Goal: Information Seeking & Learning: Learn about a topic

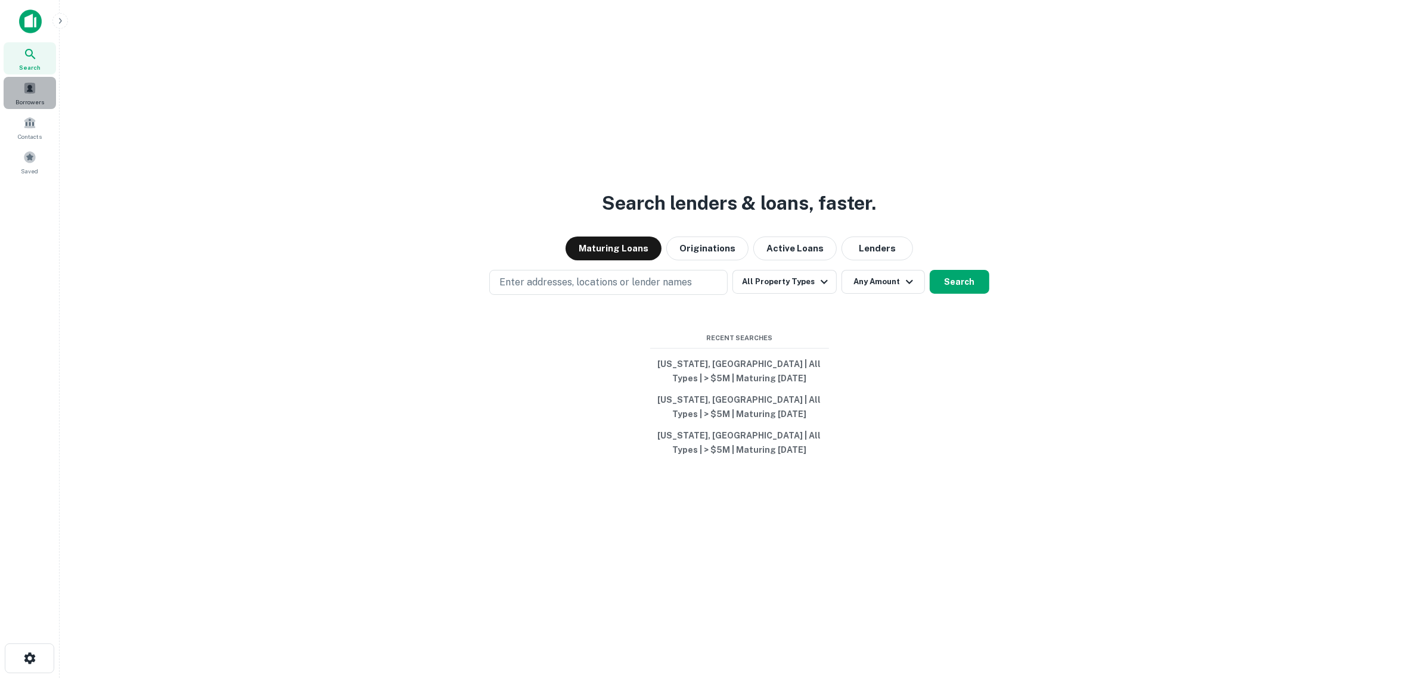
click at [26, 82] on span at bounding box center [29, 88] width 13 height 13
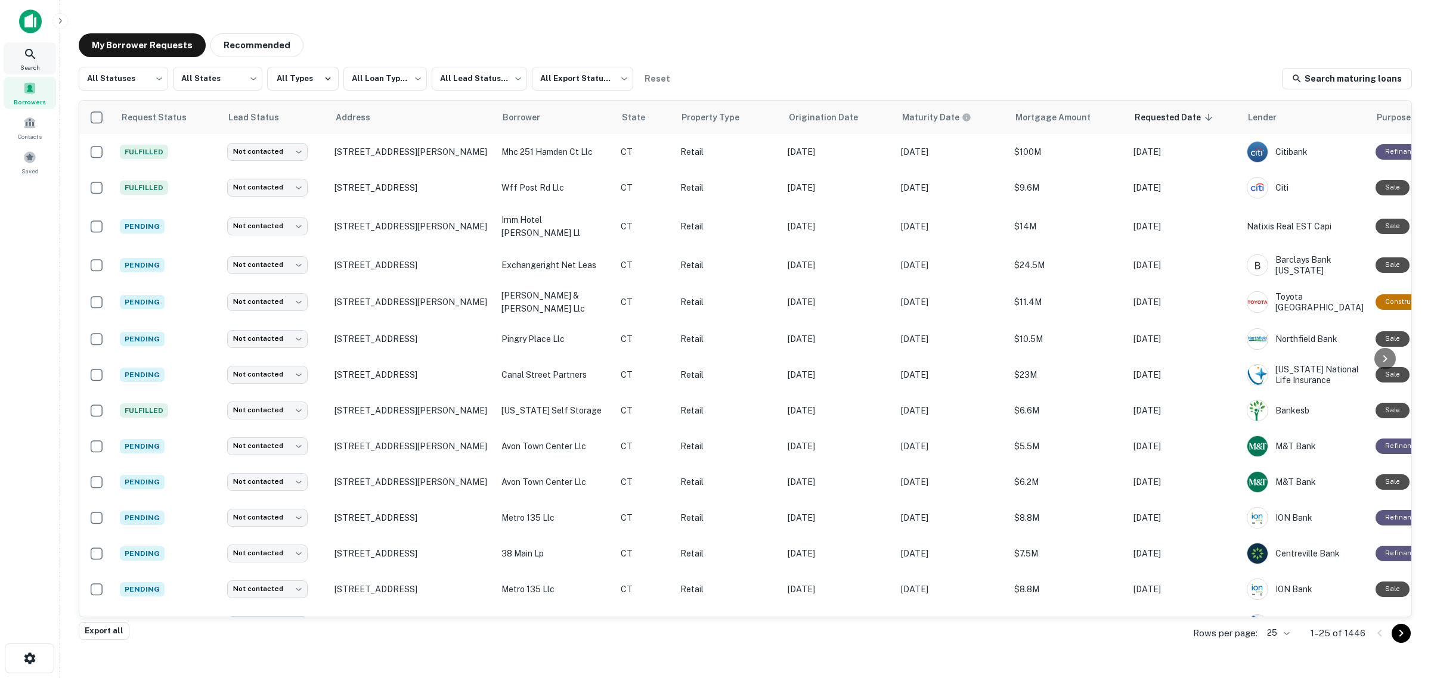
click at [21, 58] on div "Search" at bounding box center [30, 58] width 52 height 32
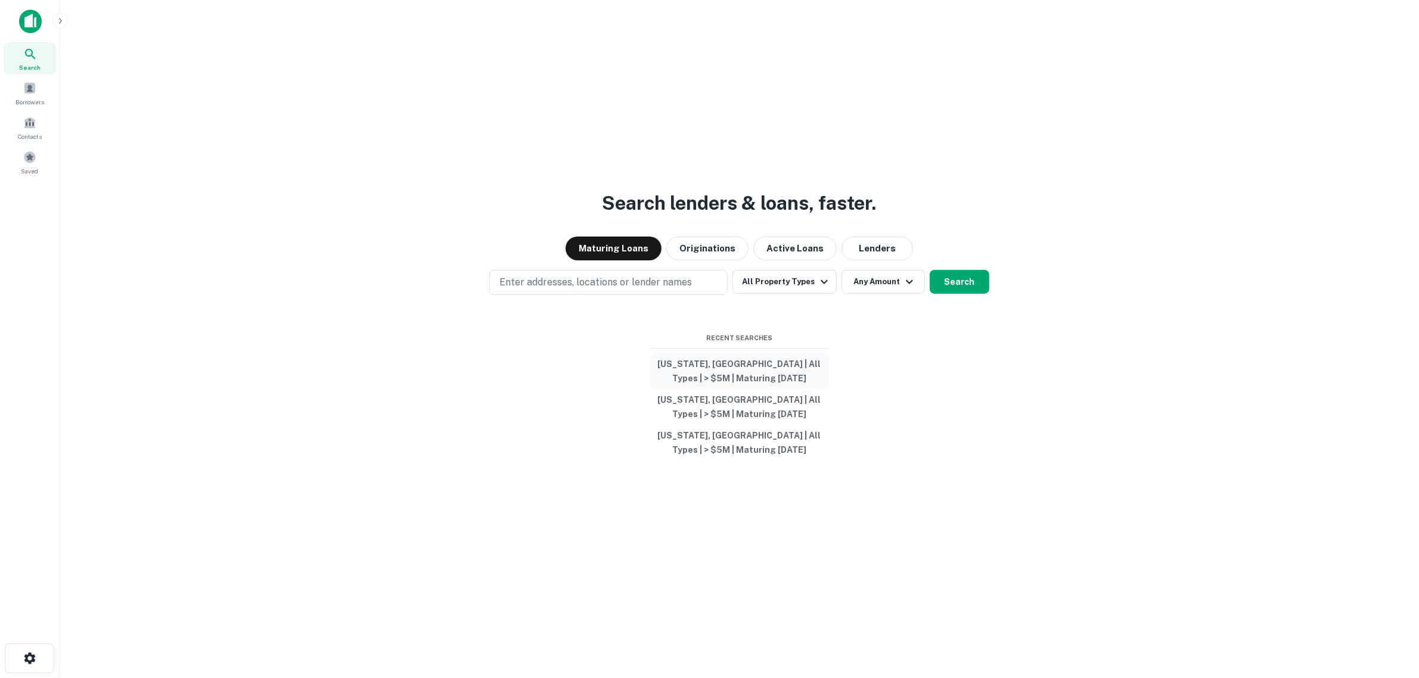
click at [738, 361] on button "[US_STATE], [GEOGRAPHIC_DATA] | All Types | > $5M | Maturing [DATE]" at bounding box center [739, 371] width 179 height 36
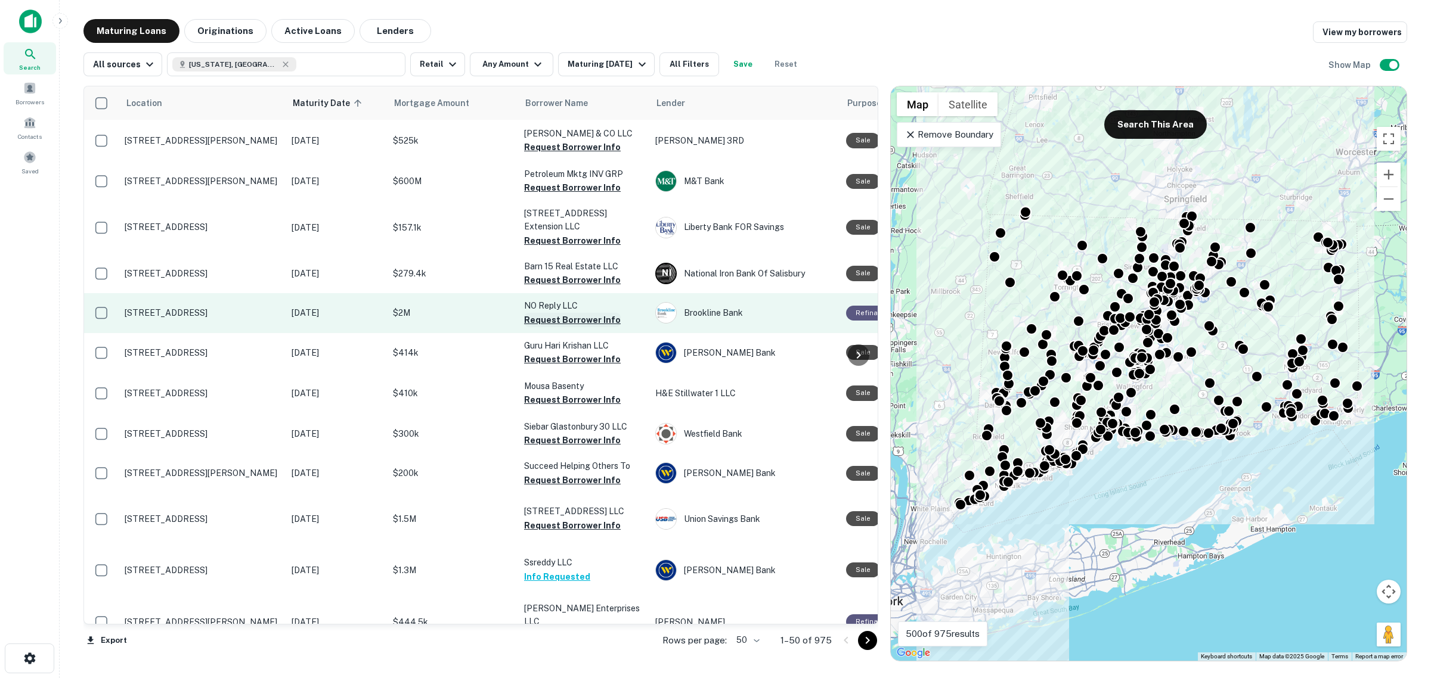
click at [565, 327] on button "Request Borrower Info" at bounding box center [572, 320] width 97 height 14
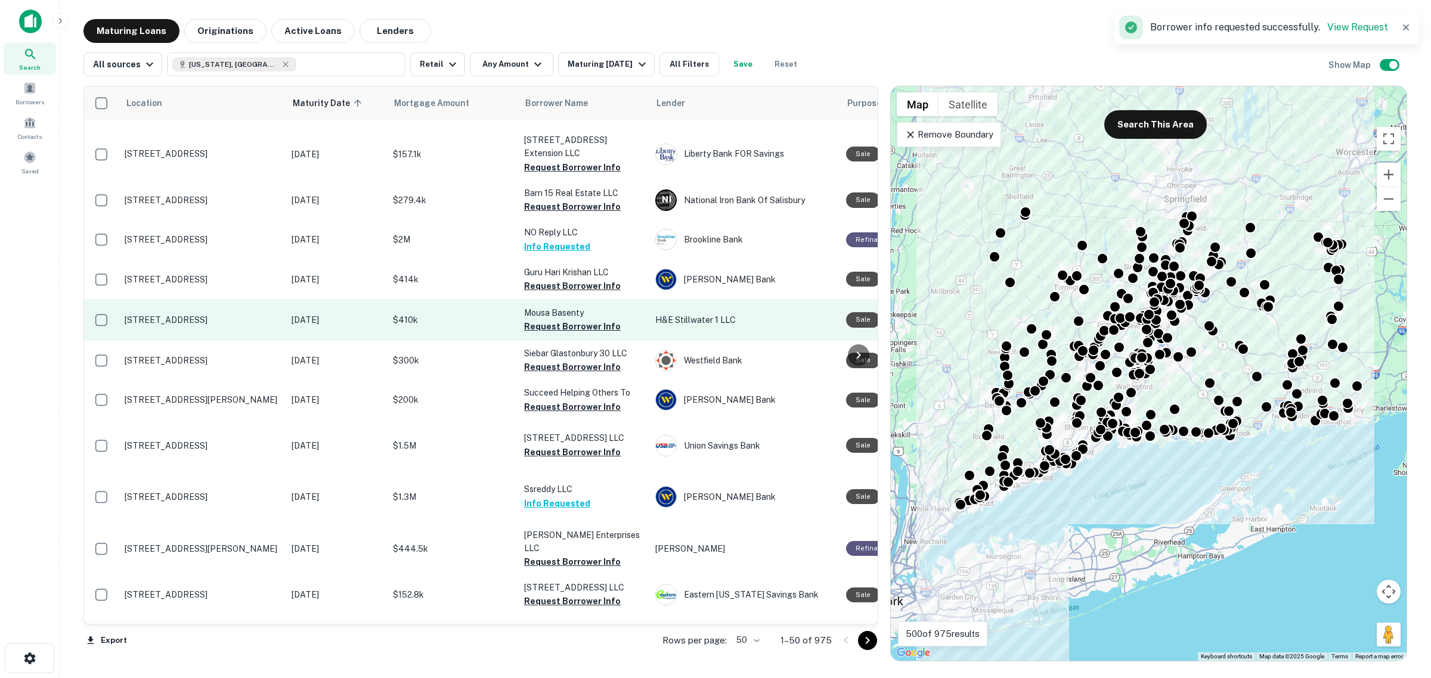
scroll to position [75, 0]
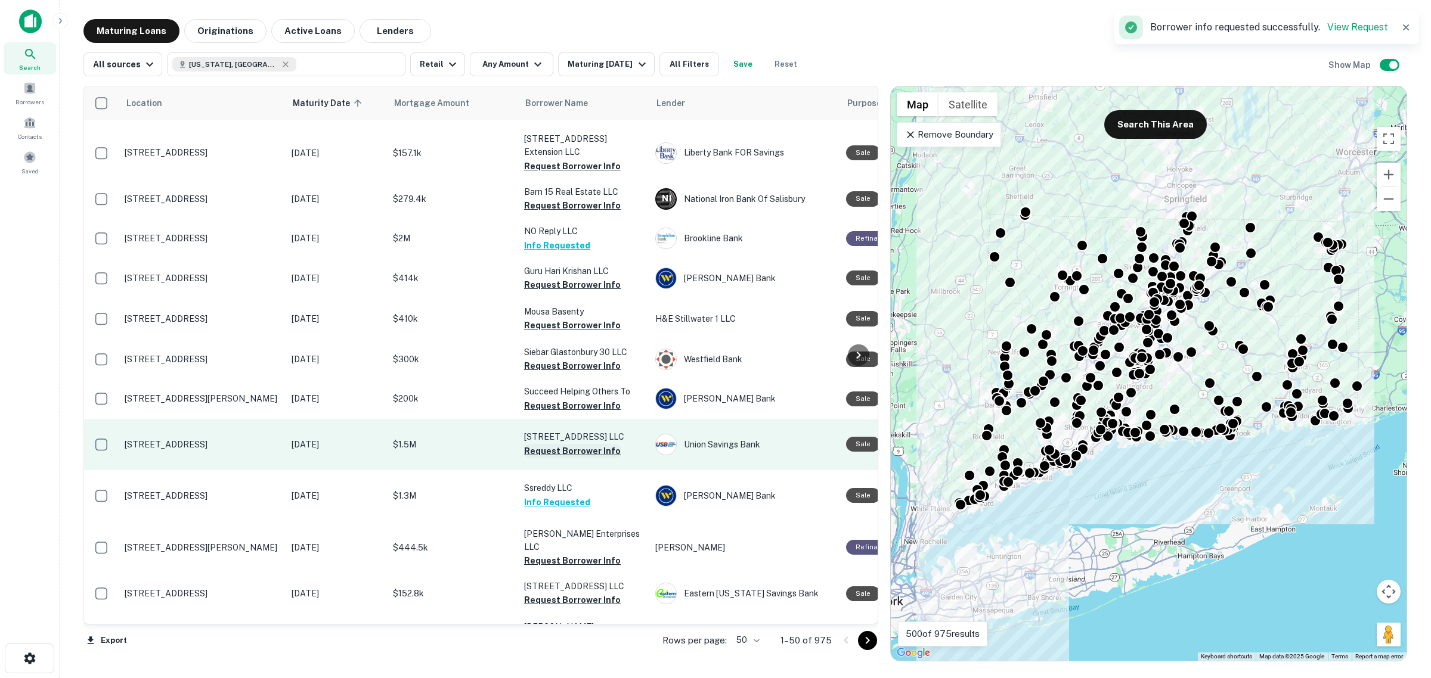
click at [565, 458] on button "Request Borrower Info" at bounding box center [572, 451] width 97 height 14
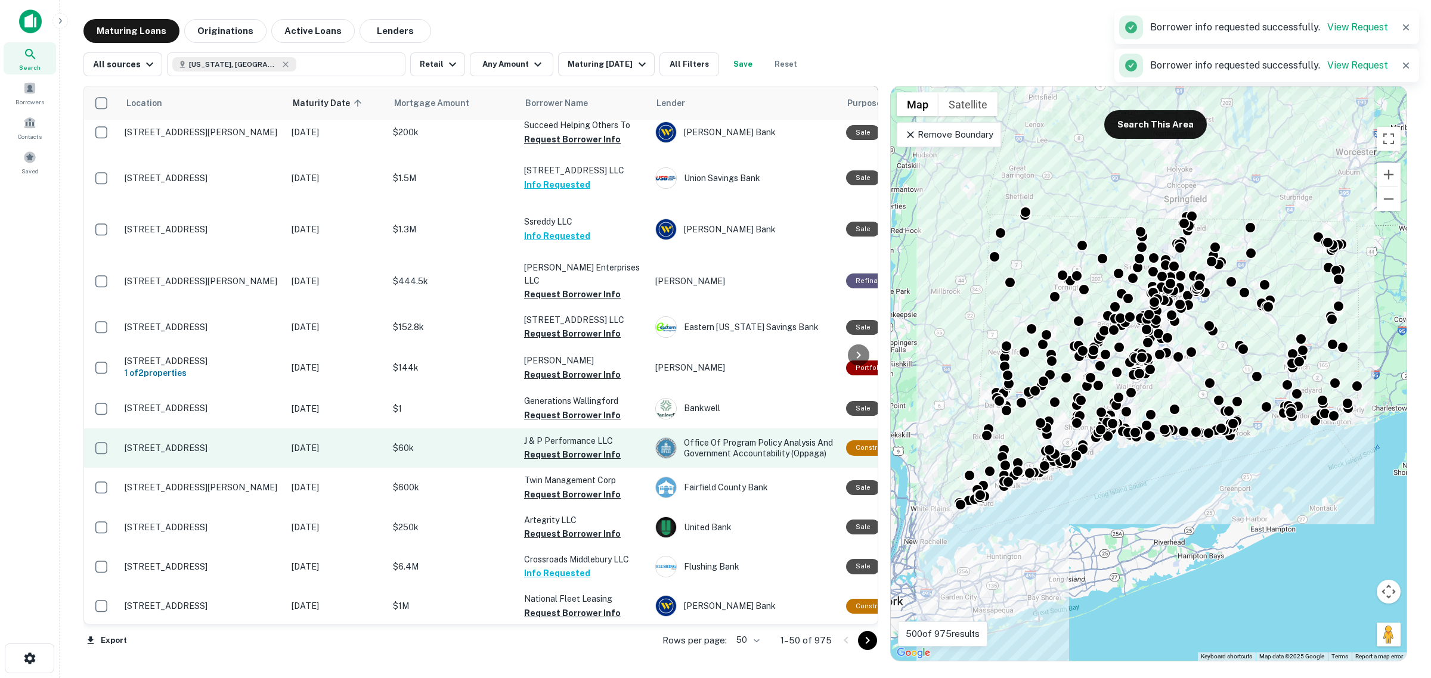
scroll to position [373, 0]
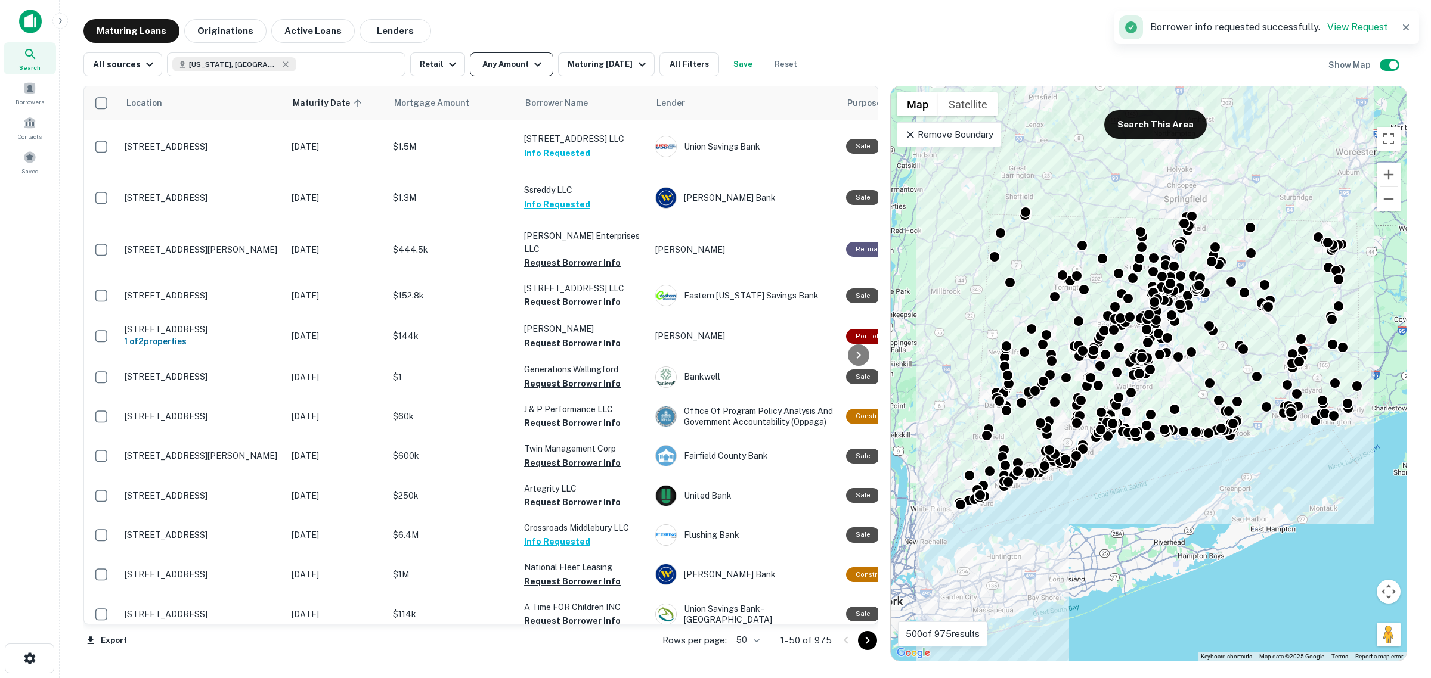
click at [522, 60] on button "Any Amount" at bounding box center [511, 64] width 83 height 24
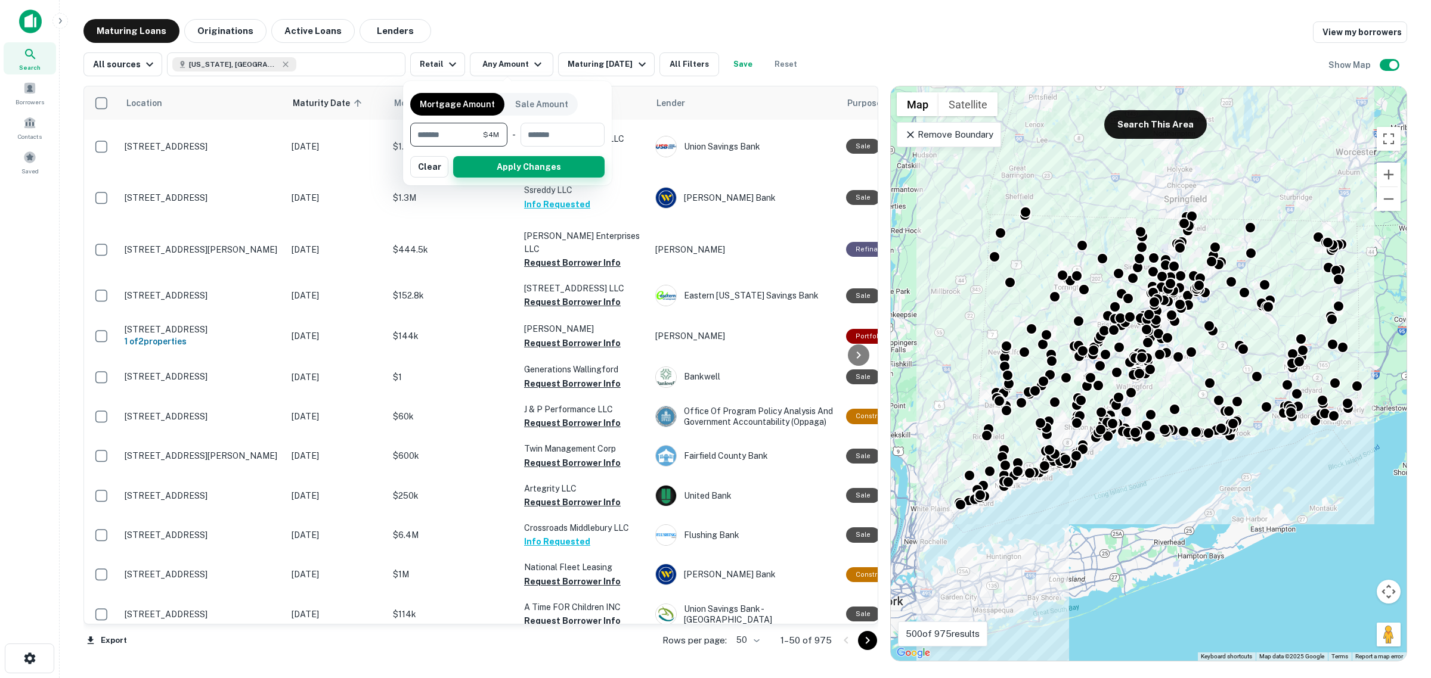
type input "*******"
click at [495, 170] on button "Apply Changes" at bounding box center [528, 166] width 151 height 21
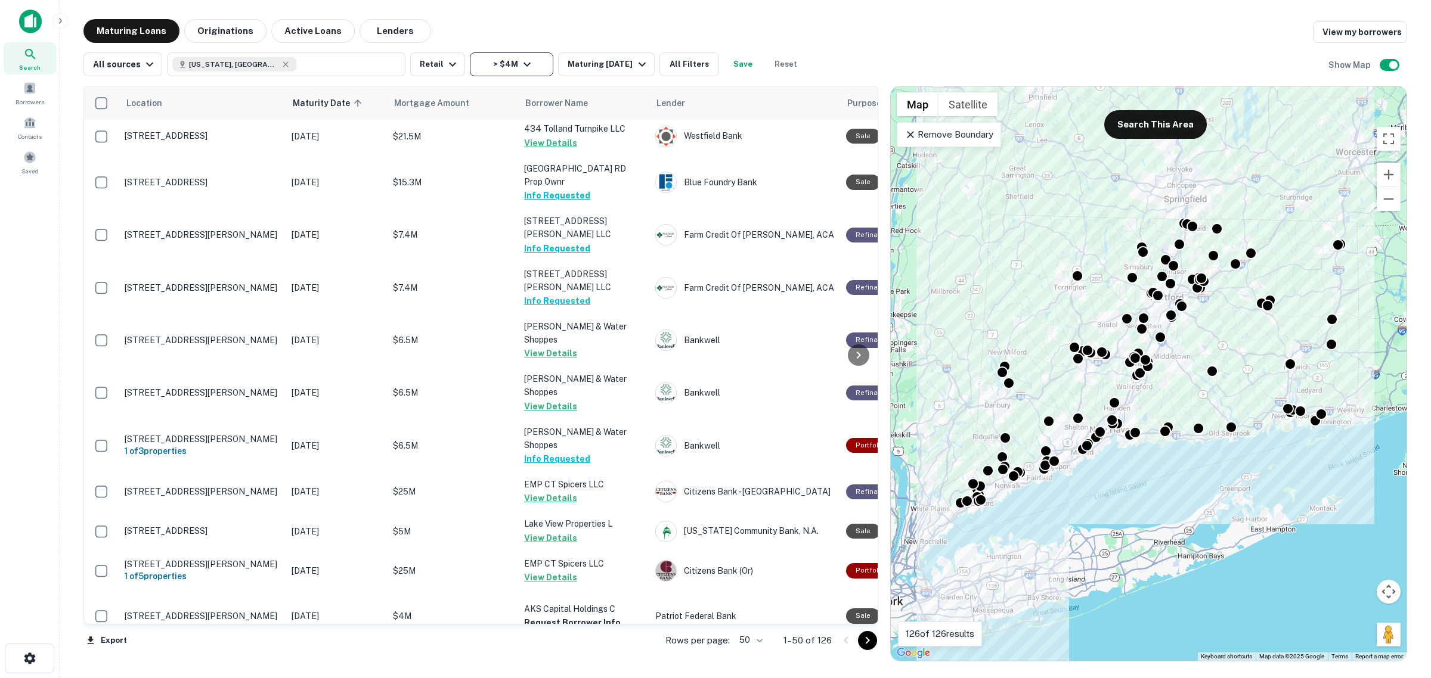
click at [532, 63] on button "> $4M" at bounding box center [511, 64] width 83 height 24
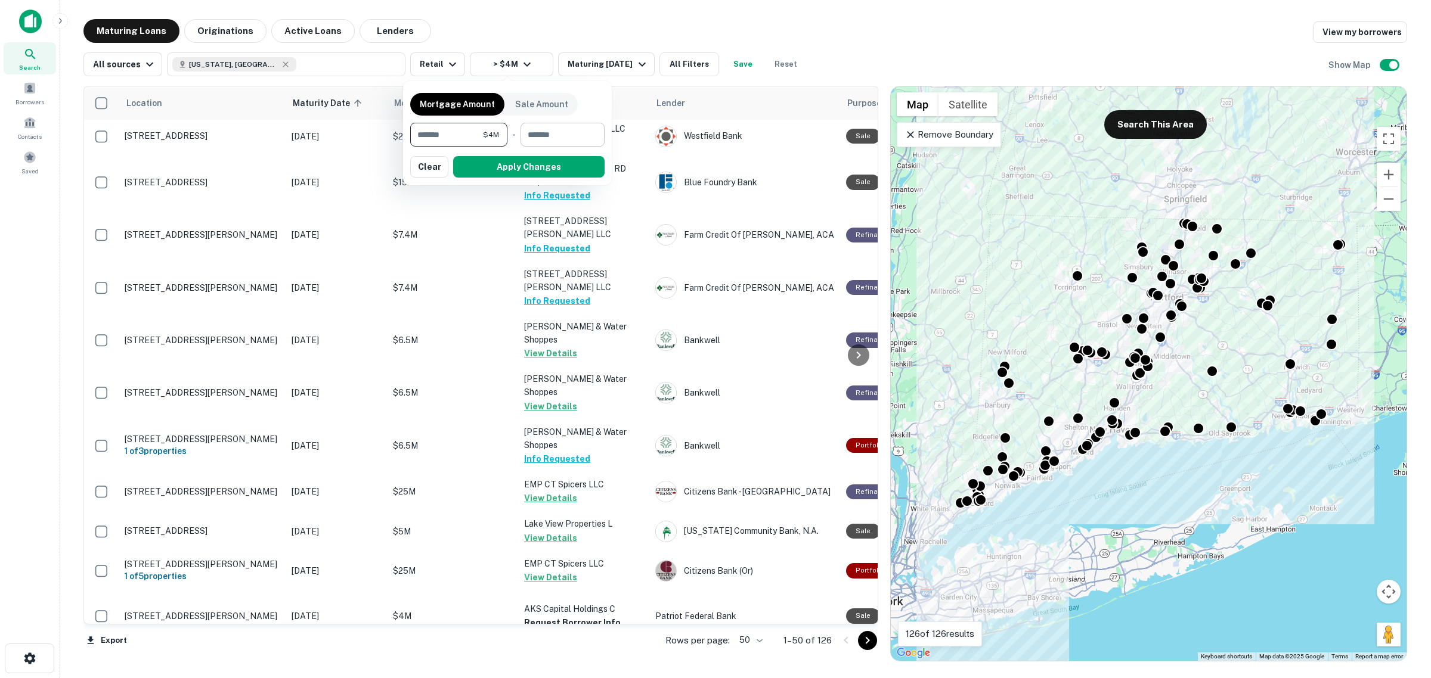
click at [553, 134] on input "number" at bounding box center [558, 135] width 76 height 24
type input "*******"
click at [550, 164] on button "Apply Changes" at bounding box center [528, 166] width 151 height 21
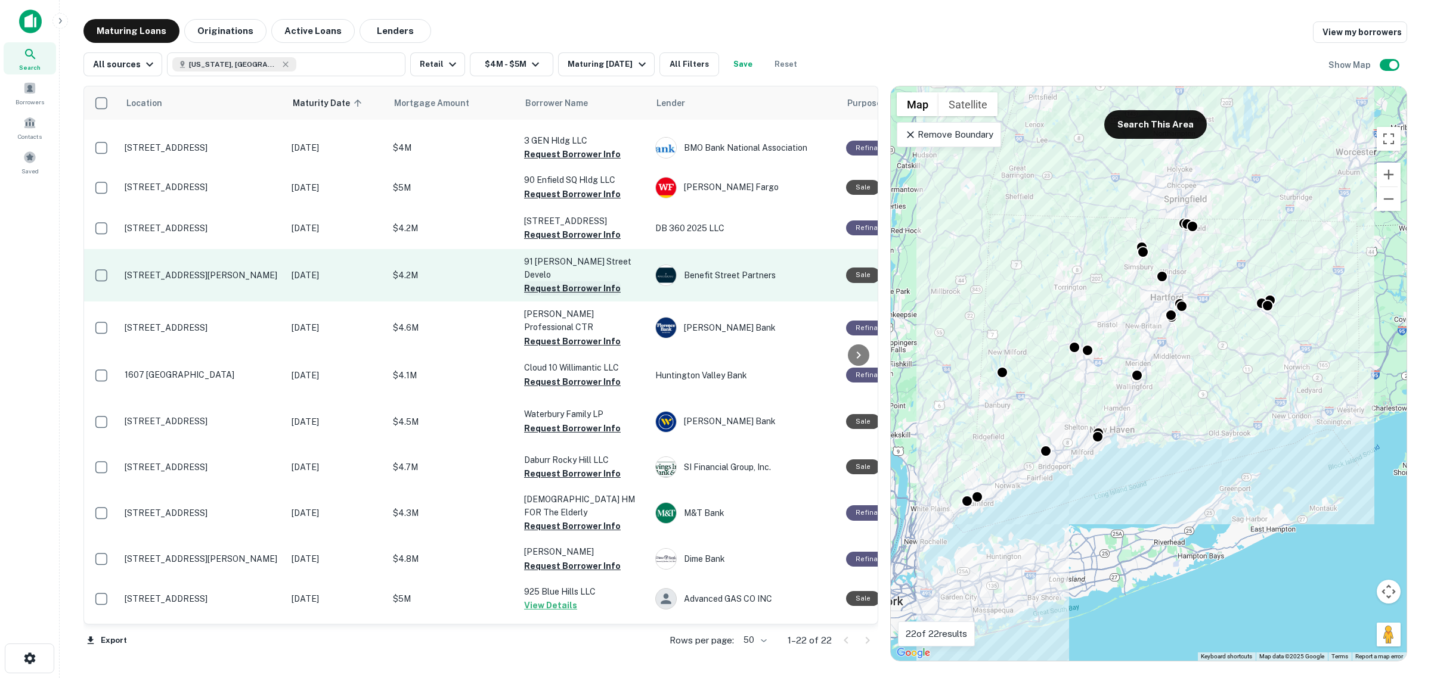
click at [534, 281] on button "Request Borrower Info" at bounding box center [572, 288] width 97 height 14
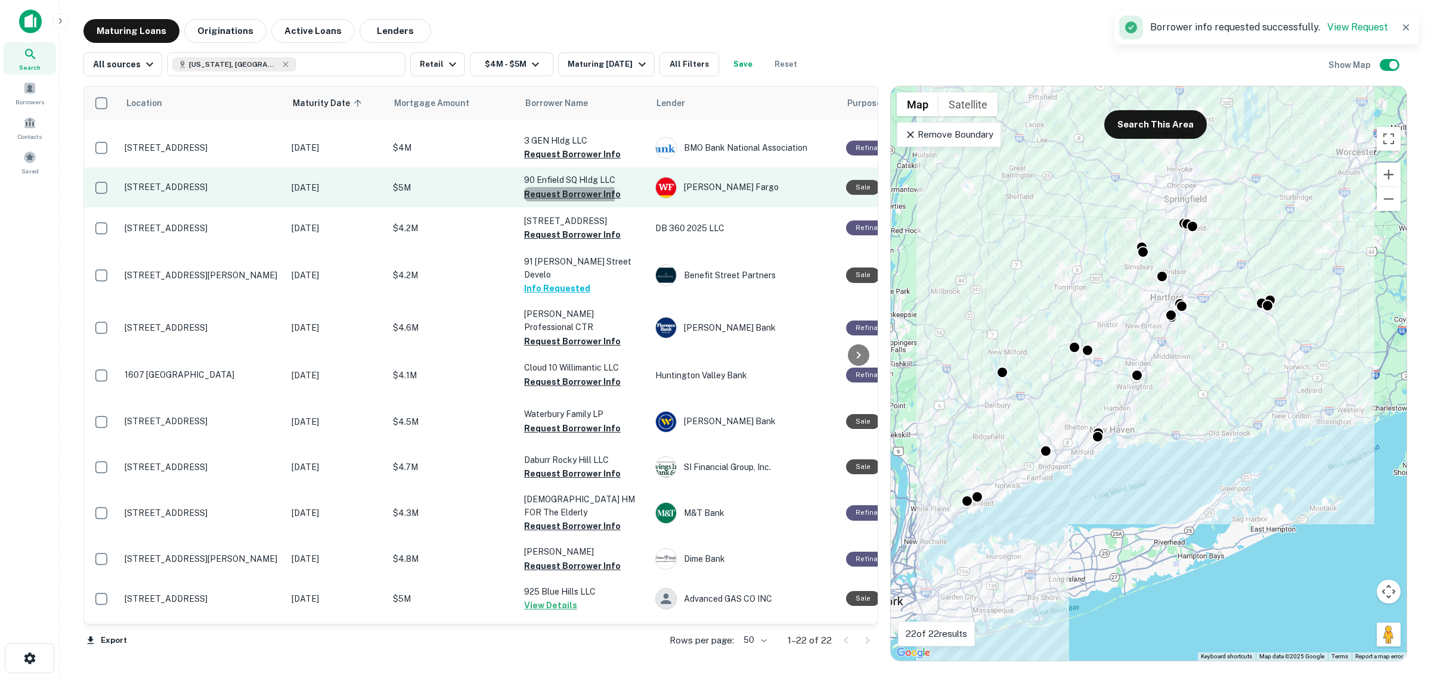
click at [554, 187] on button "Request Borrower Info" at bounding box center [572, 194] width 97 height 14
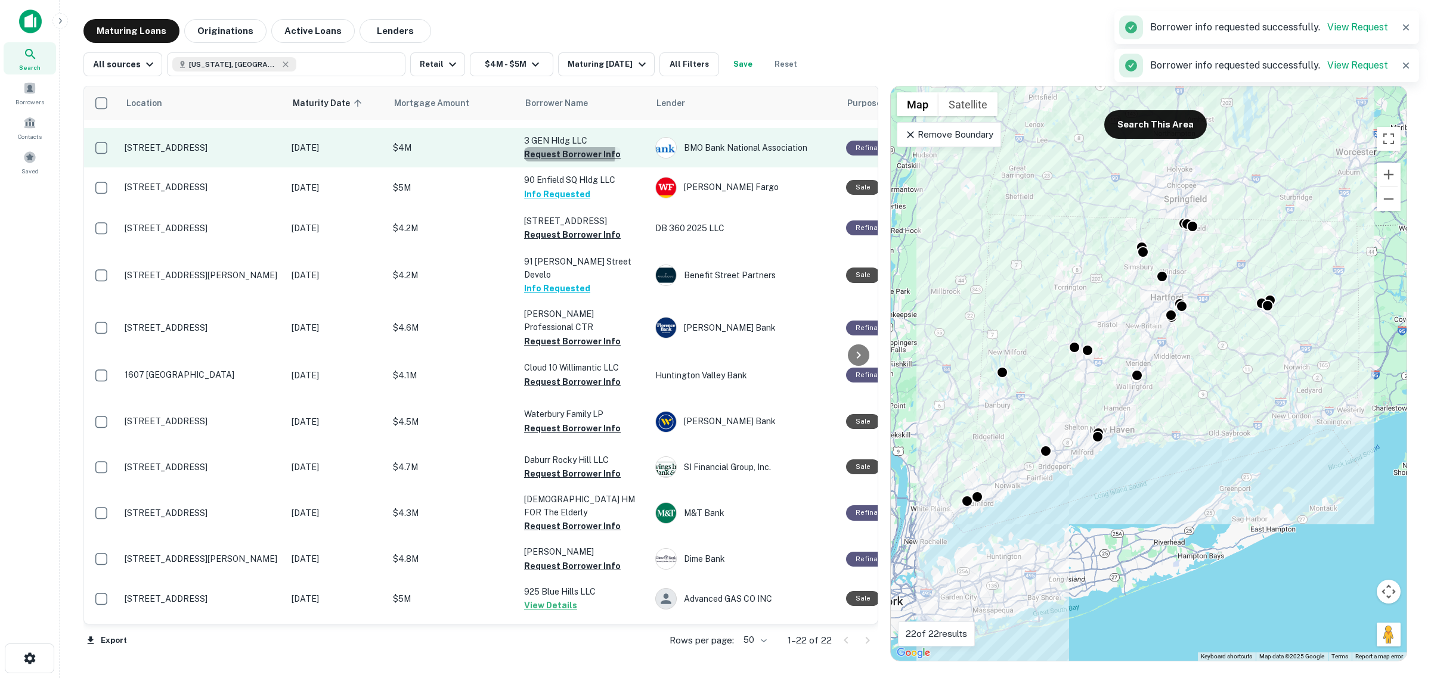
click at [564, 147] on button "Request Borrower Info" at bounding box center [572, 154] width 97 height 14
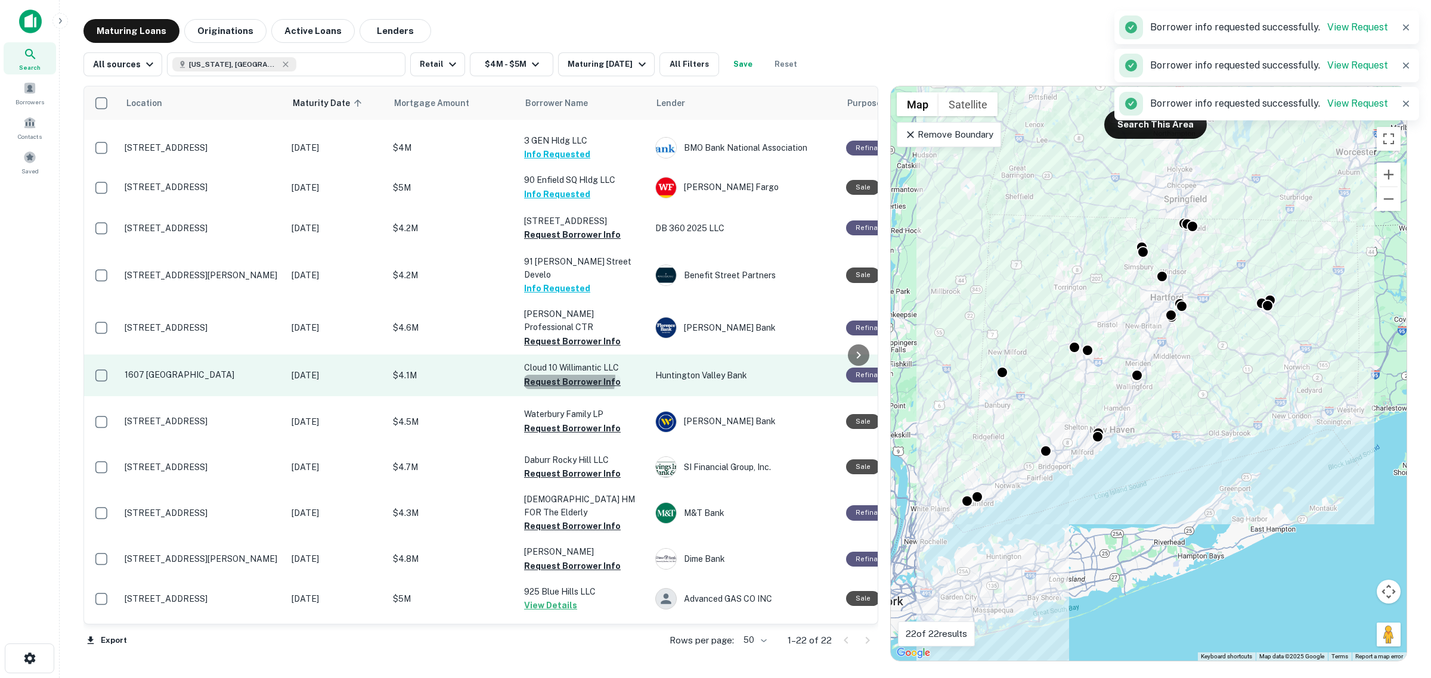
click at [559, 375] on button "Request Borrower Info" at bounding box center [572, 382] width 97 height 14
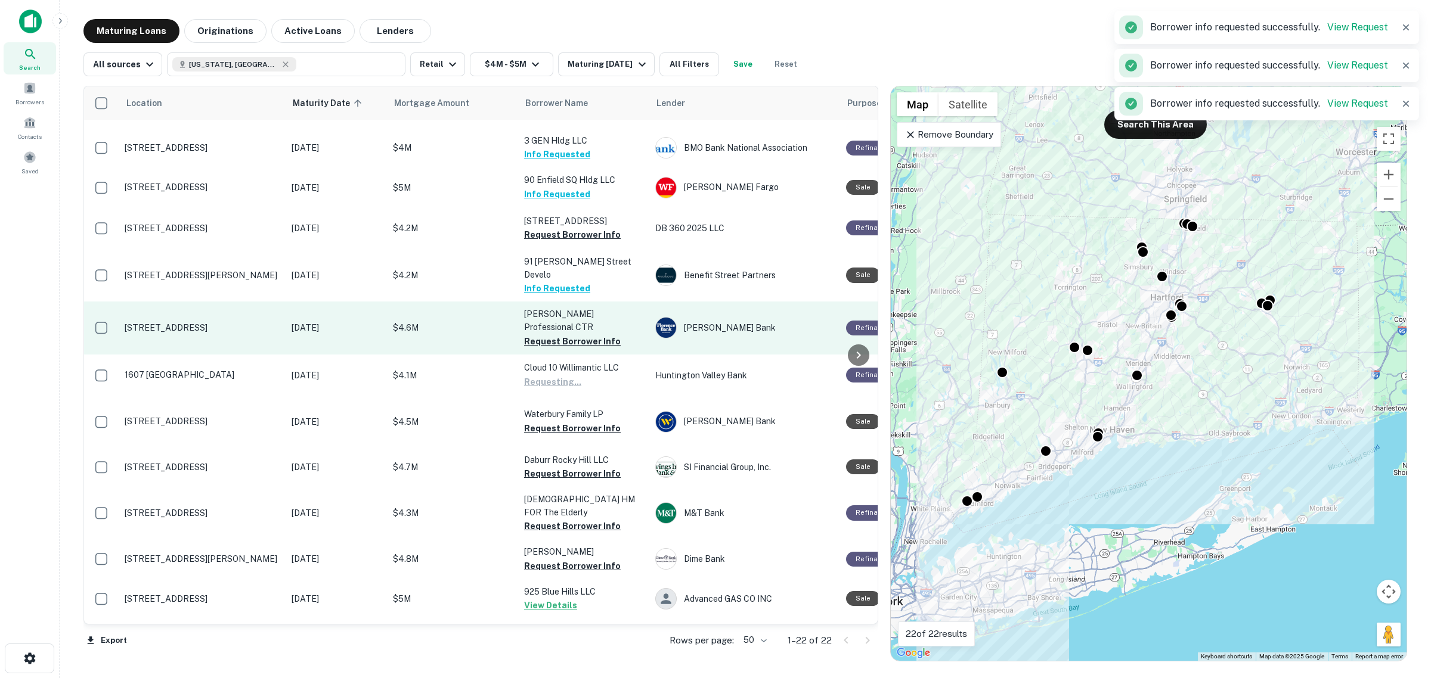
click at [560, 329] on p "[PERSON_NAME] Professional CTR" at bounding box center [583, 321] width 119 height 26
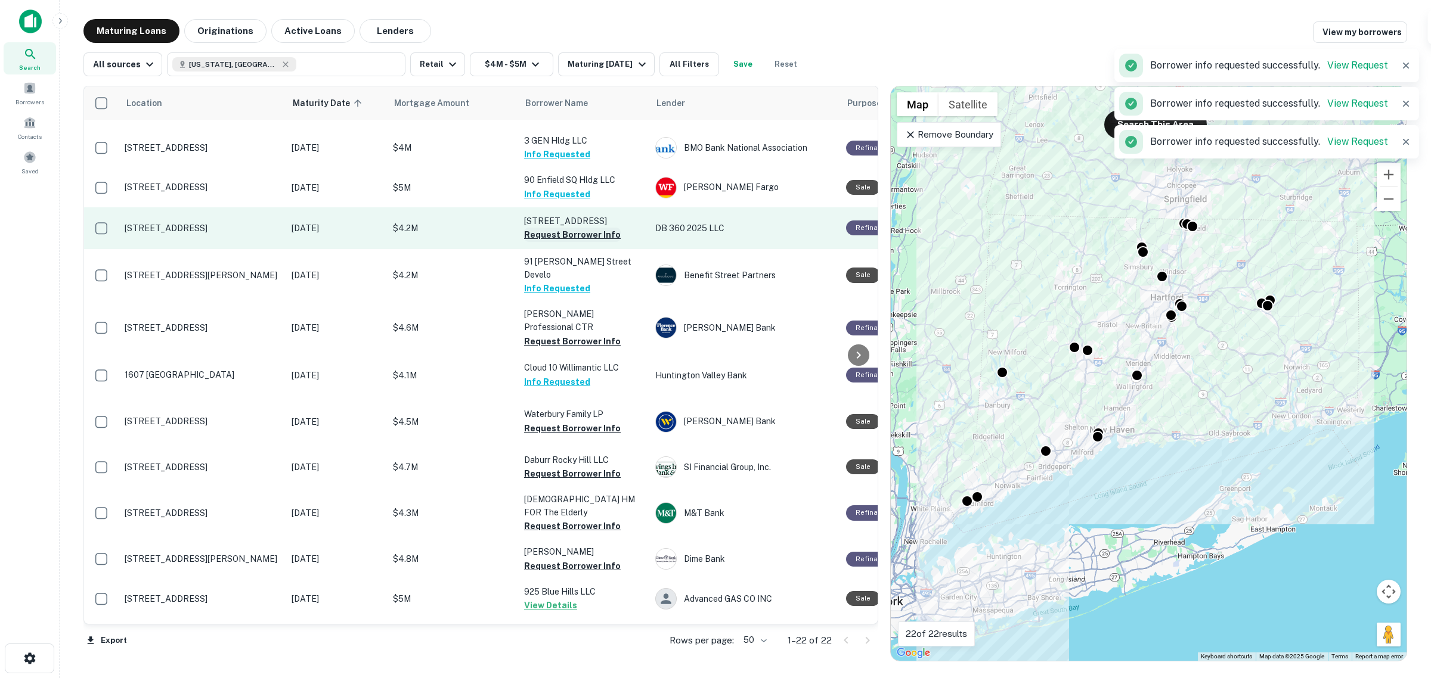
click at [571, 228] on button "Request Borrower Info" at bounding box center [572, 235] width 97 height 14
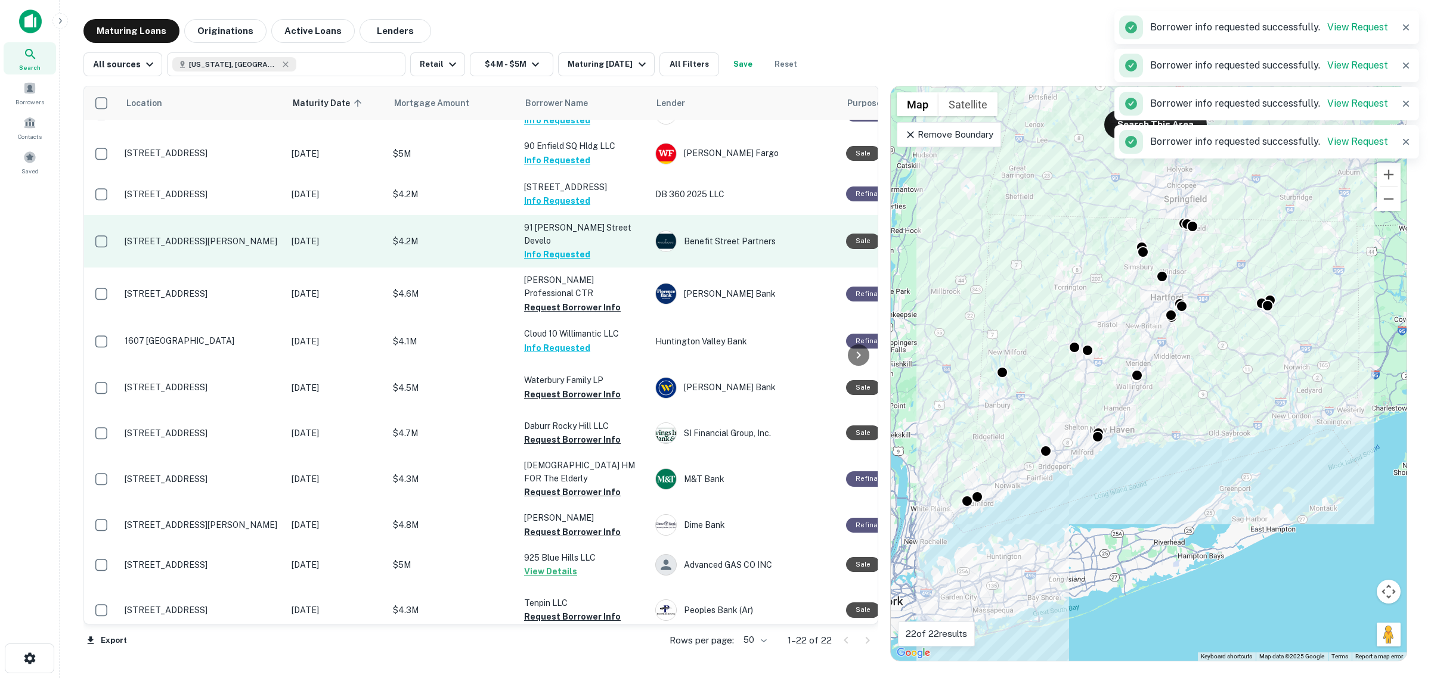
scroll to position [447, 0]
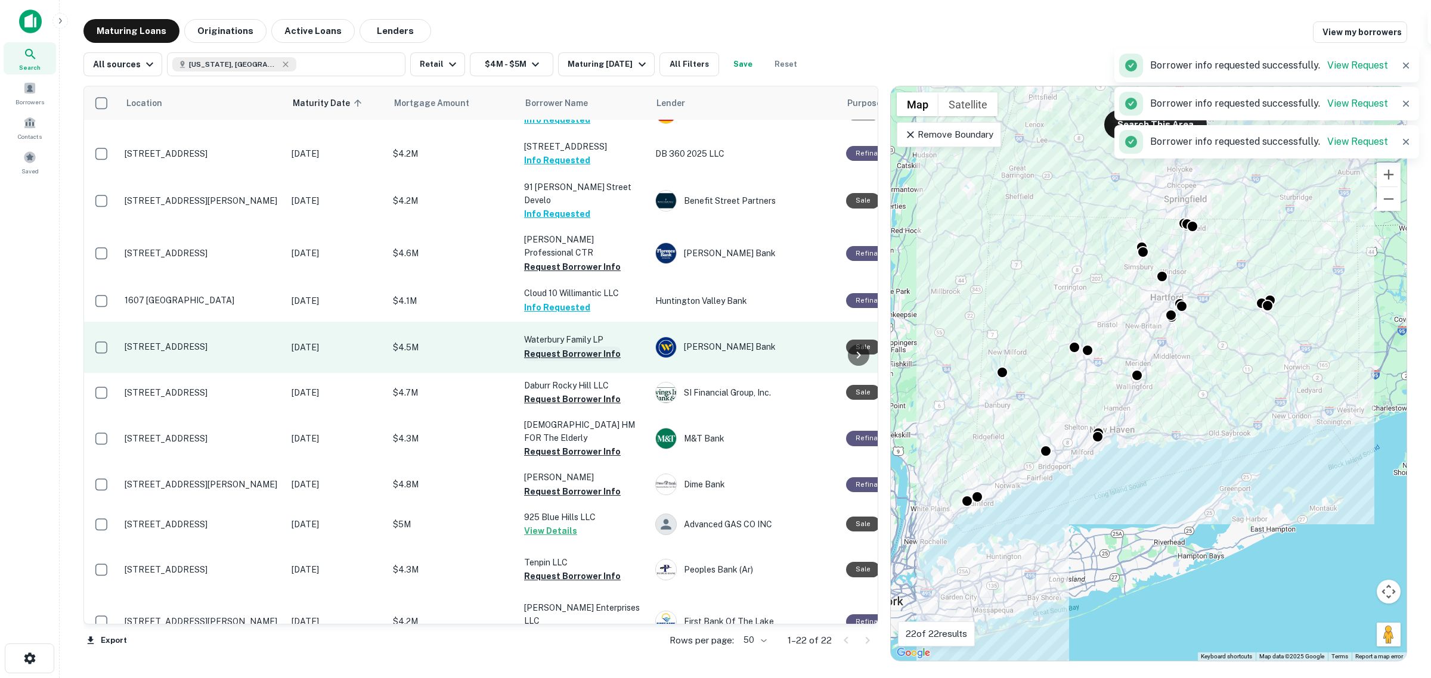
click at [570, 361] on button "Request Borrower Info" at bounding box center [572, 354] width 97 height 14
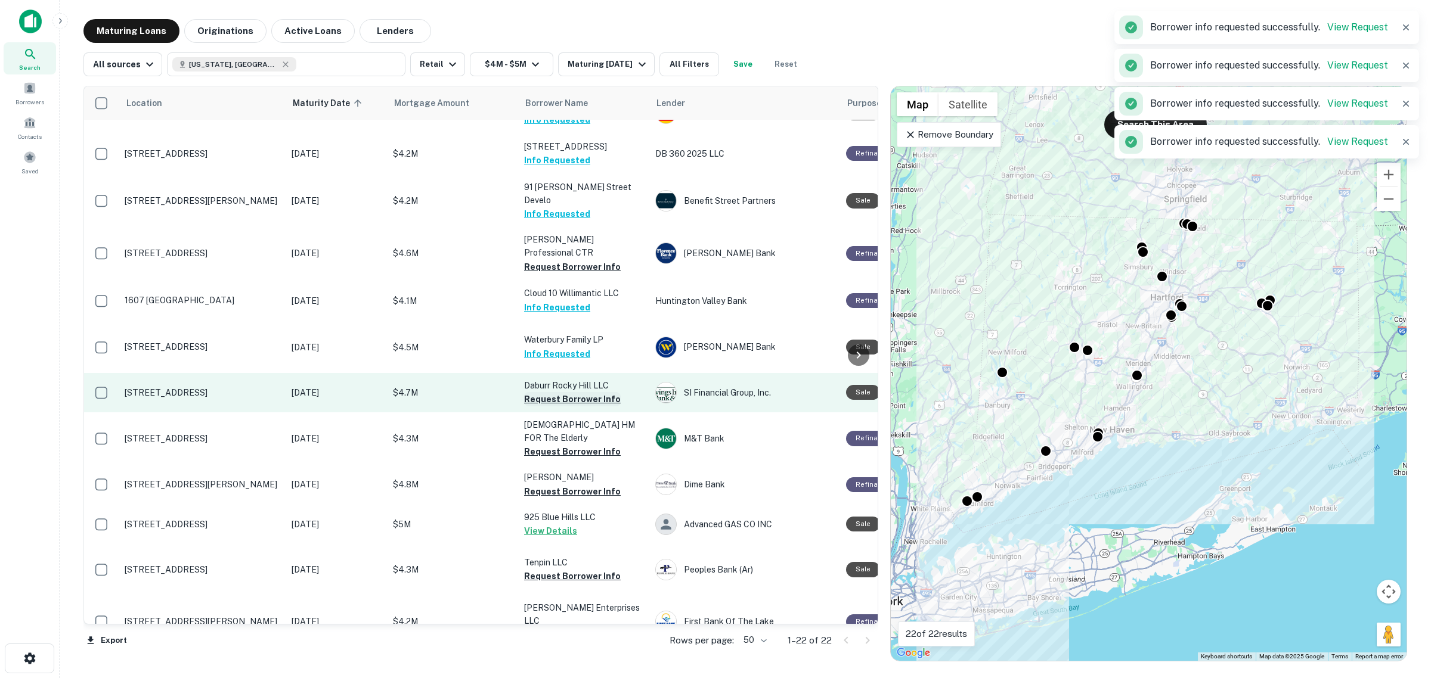
click at [566, 407] on button "Request Borrower Info" at bounding box center [572, 399] width 97 height 14
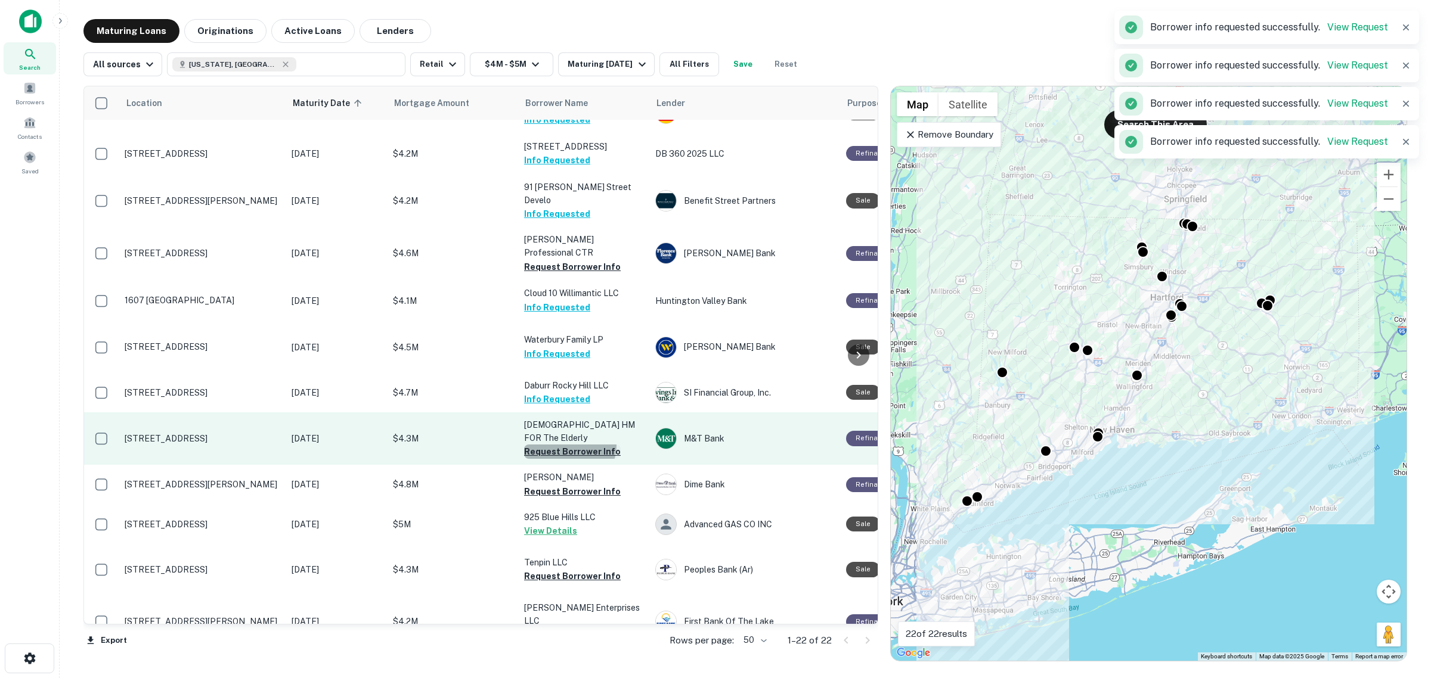
click at [564, 454] on button "Request Borrower Info" at bounding box center [572, 452] width 97 height 14
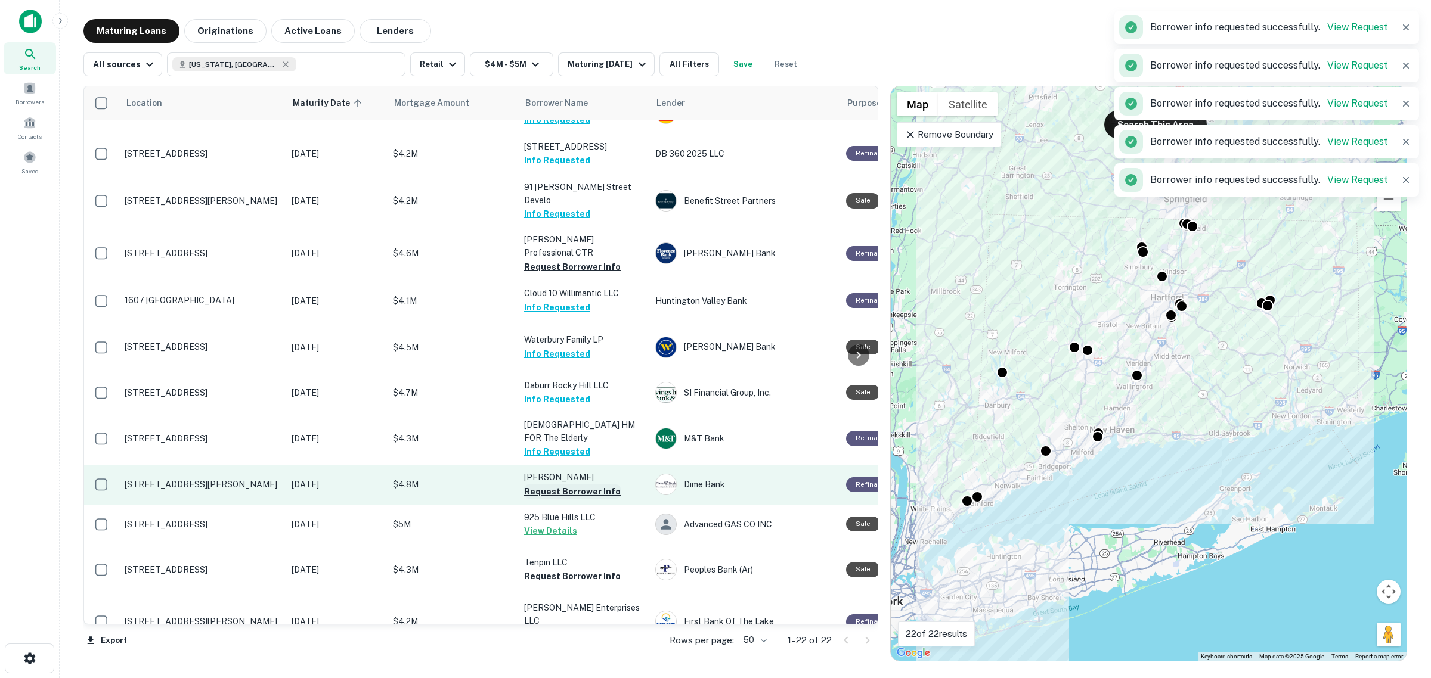
click at [565, 497] on button "Request Borrower Info" at bounding box center [572, 492] width 97 height 14
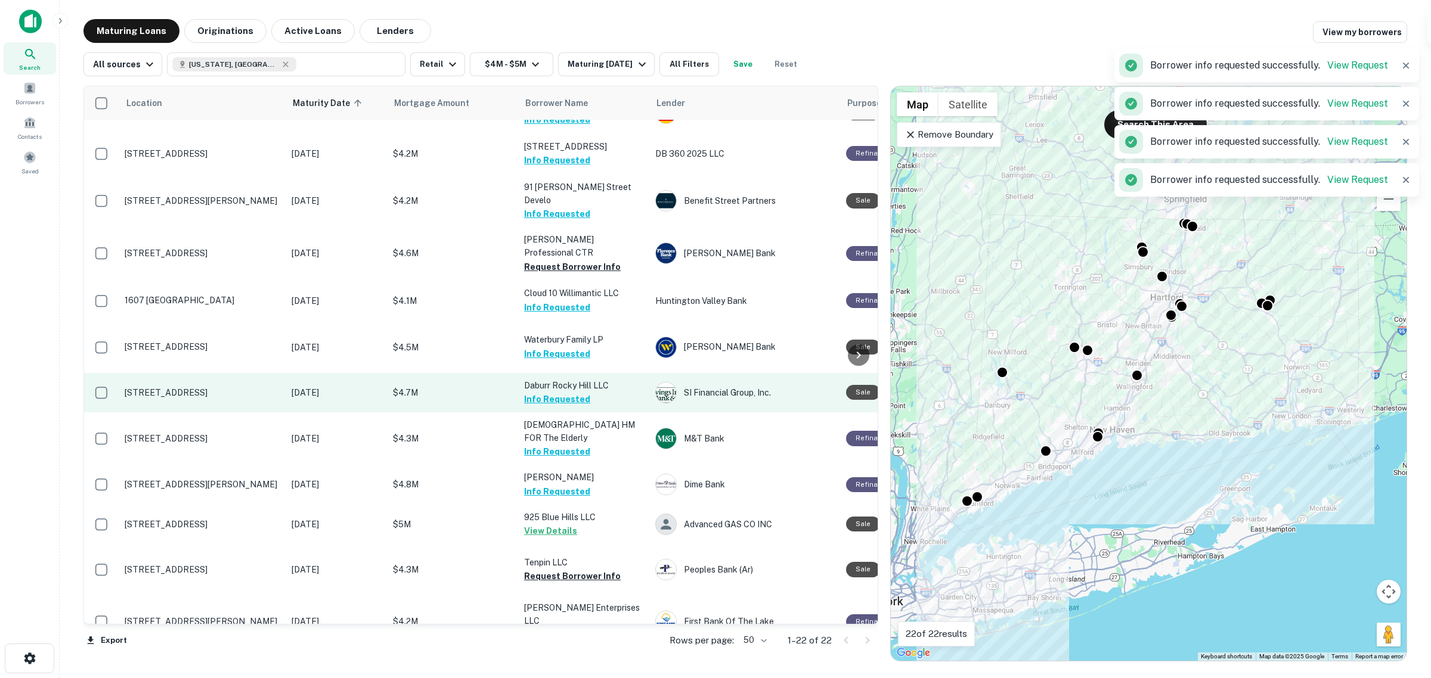
scroll to position [503, 0]
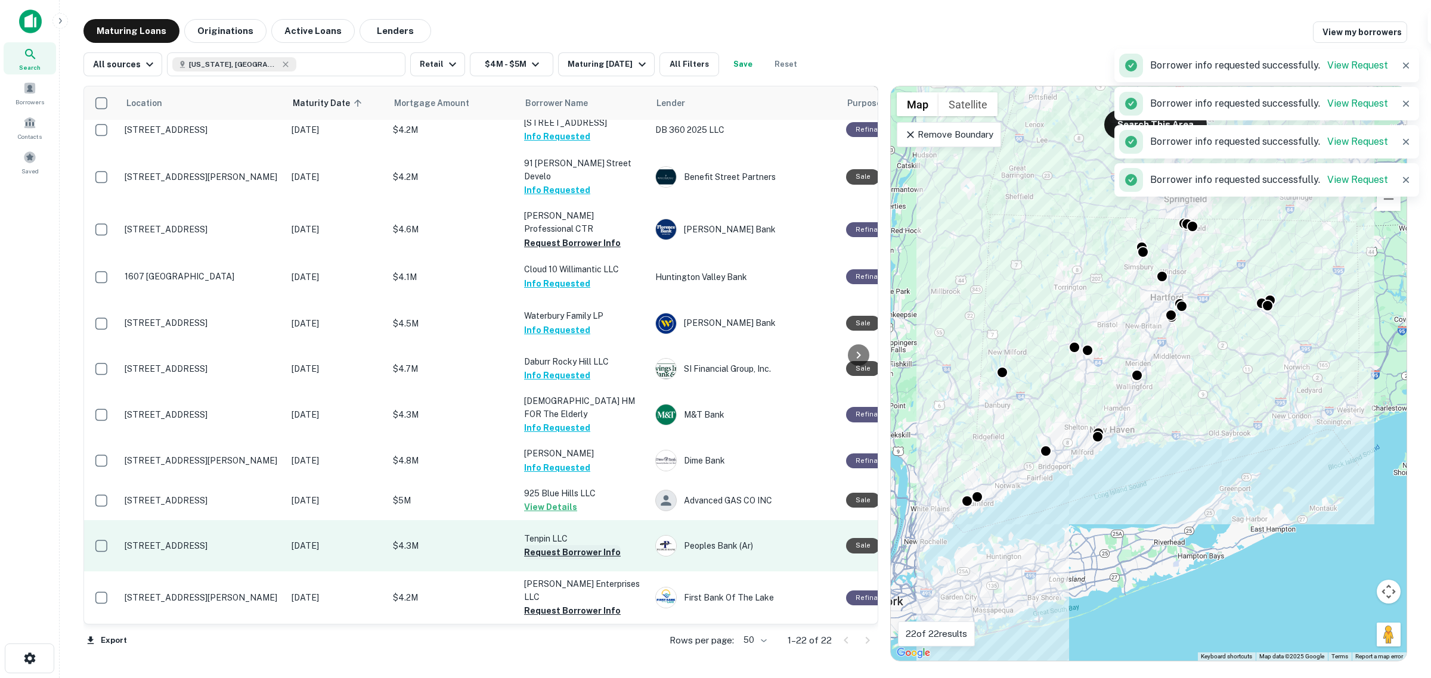
click at [556, 545] on button "Request Borrower Info" at bounding box center [572, 552] width 97 height 14
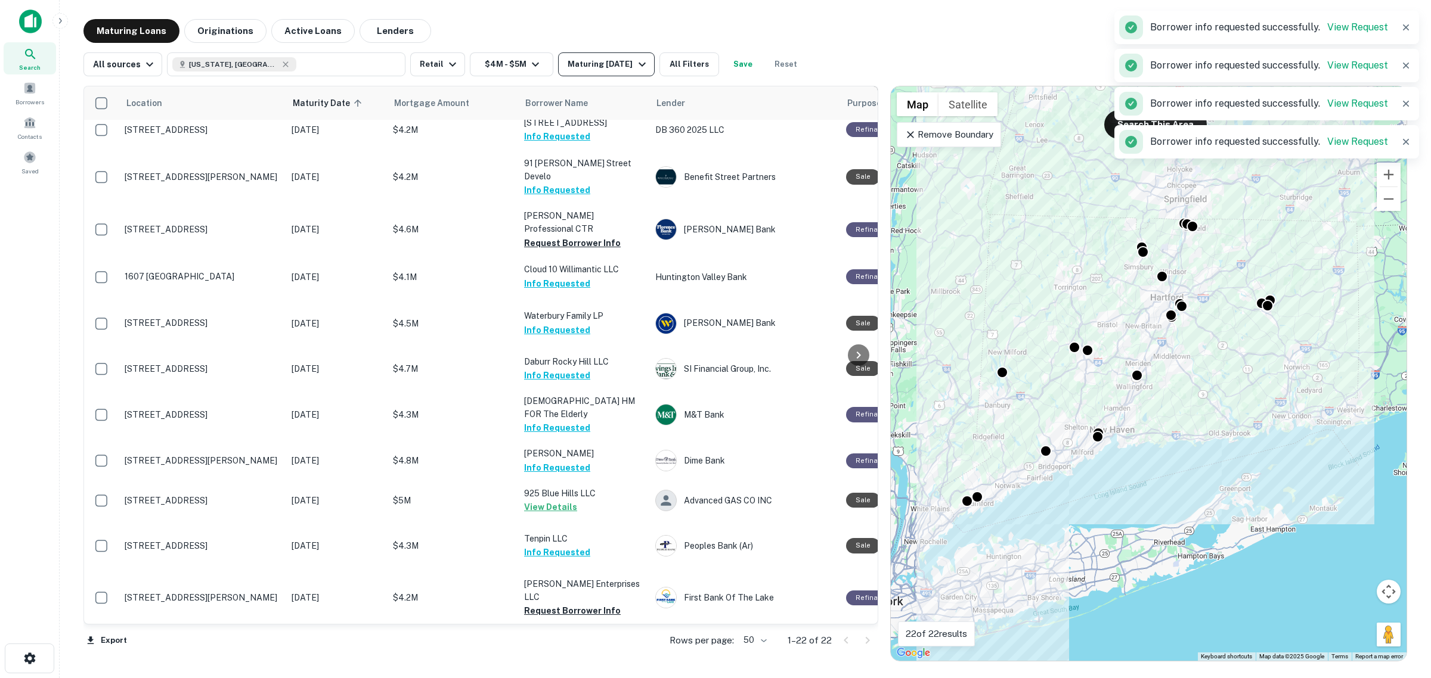
click at [585, 63] on div "Maturing [DATE]" at bounding box center [607, 64] width 81 height 14
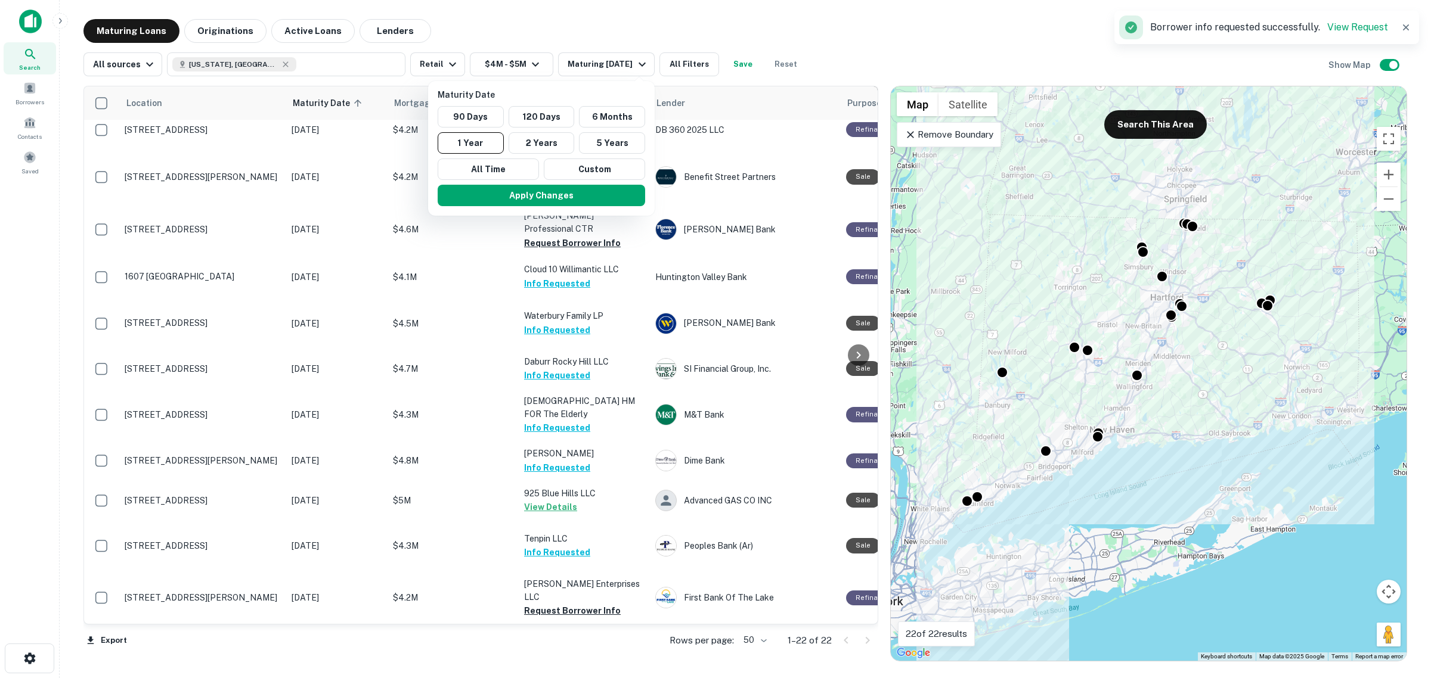
click at [447, 69] on div at bounding box center [715, 339] width 1431 height 678
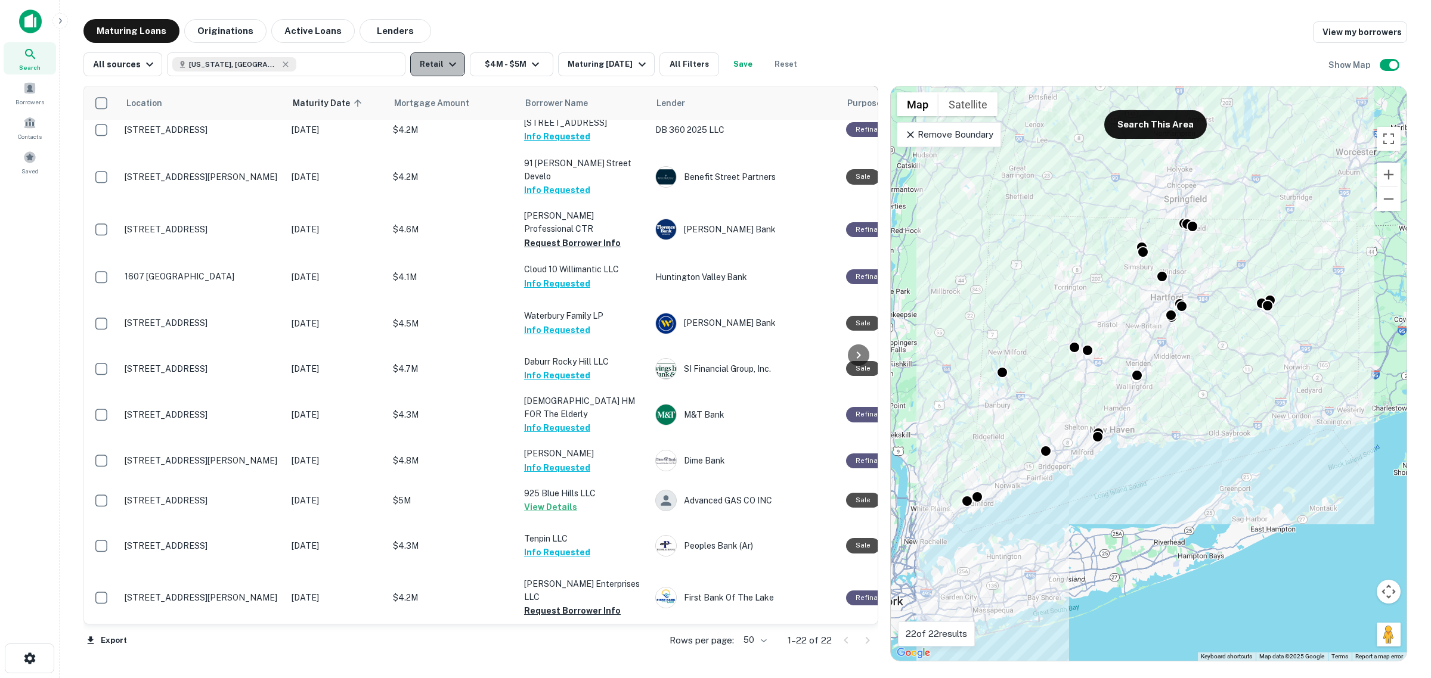
click at [438, 67] on button "Retail" at bounding box center [437, 64] width 55 height 24
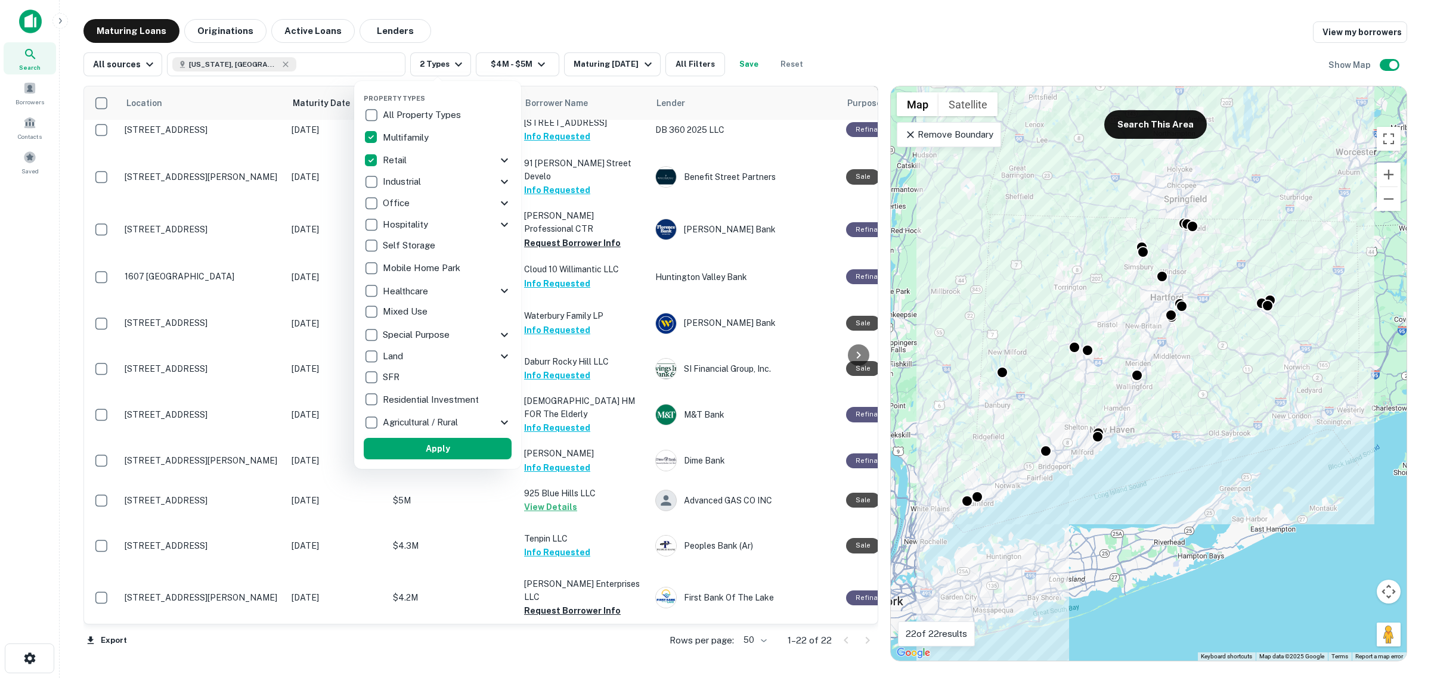
click at [436, 444] on button "Apply" at bounding box center [438, 448] width 148 height 21
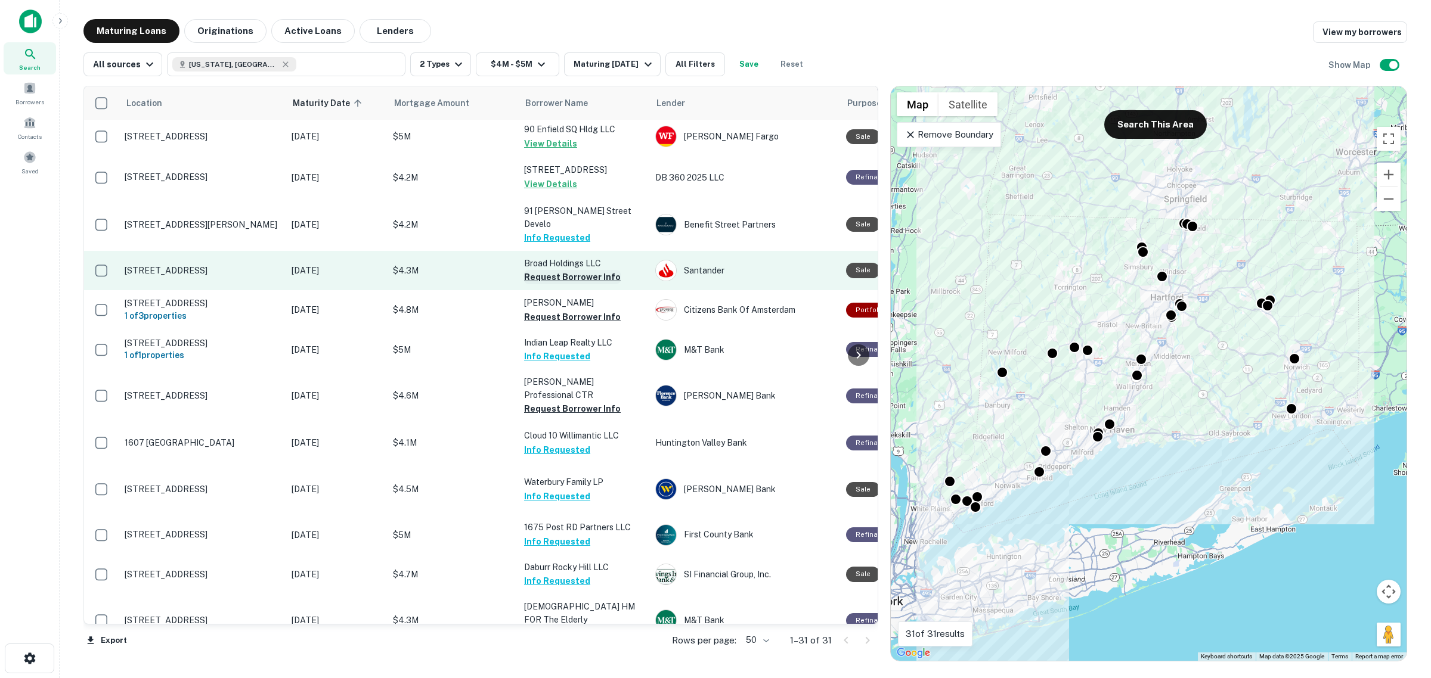
click at [570, 284] on button "Request Borrower Info" at bounding box center [572, 277] width 97 height 14
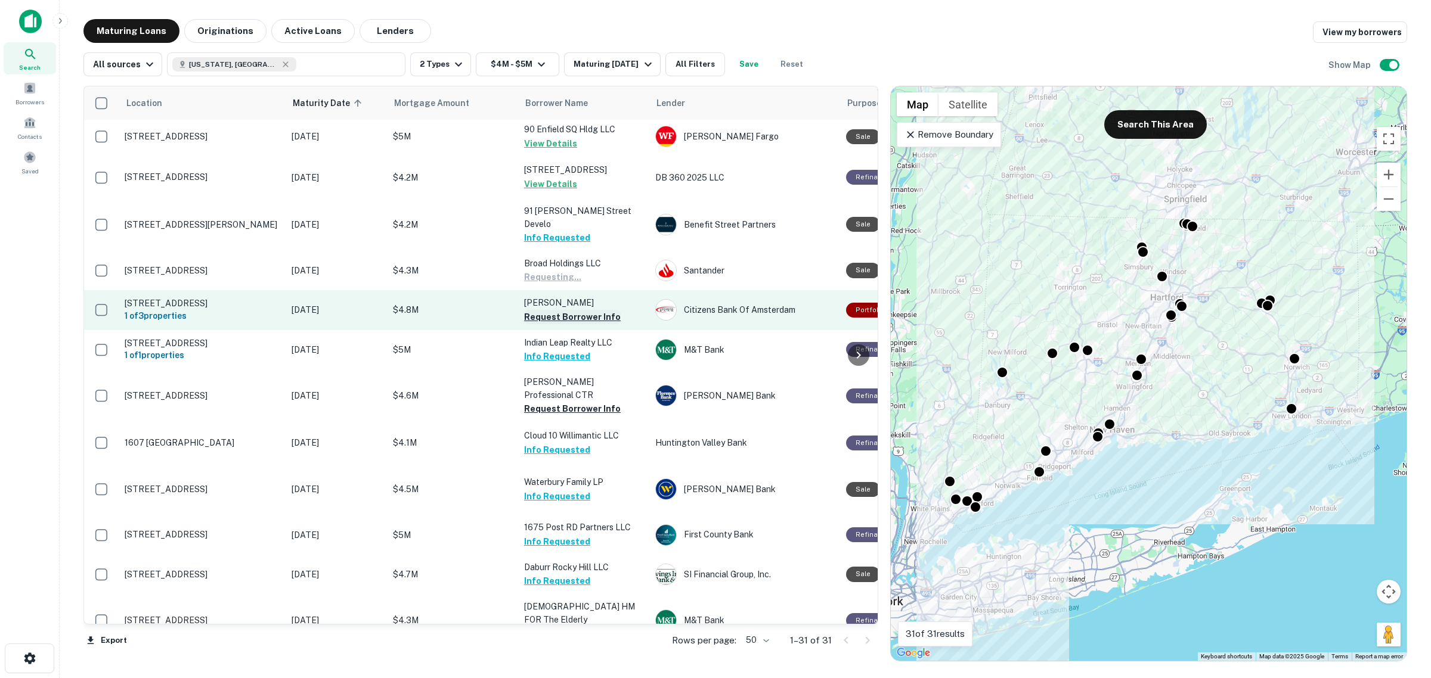
click at [569, 324] on button "Request Borrower Info" at bounding box center [572, 317] width 97 height 14
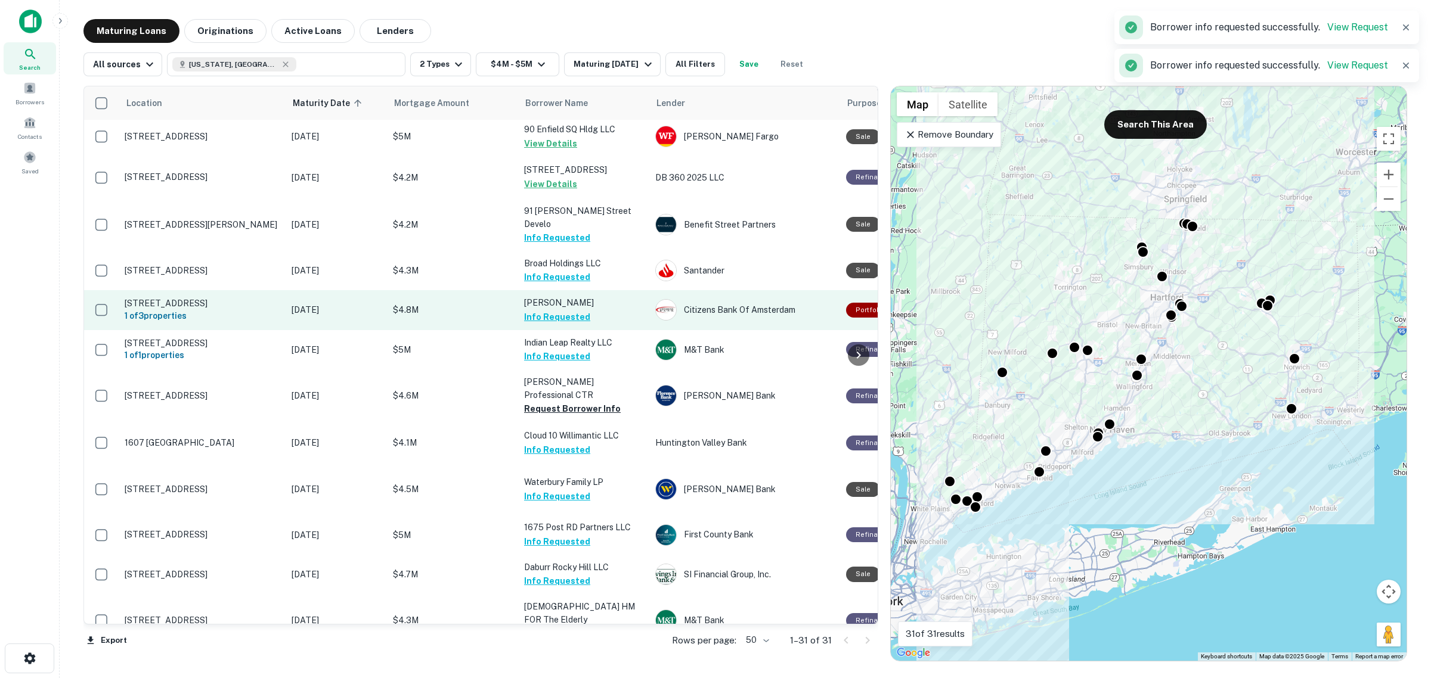
scroll to position [577, 0]
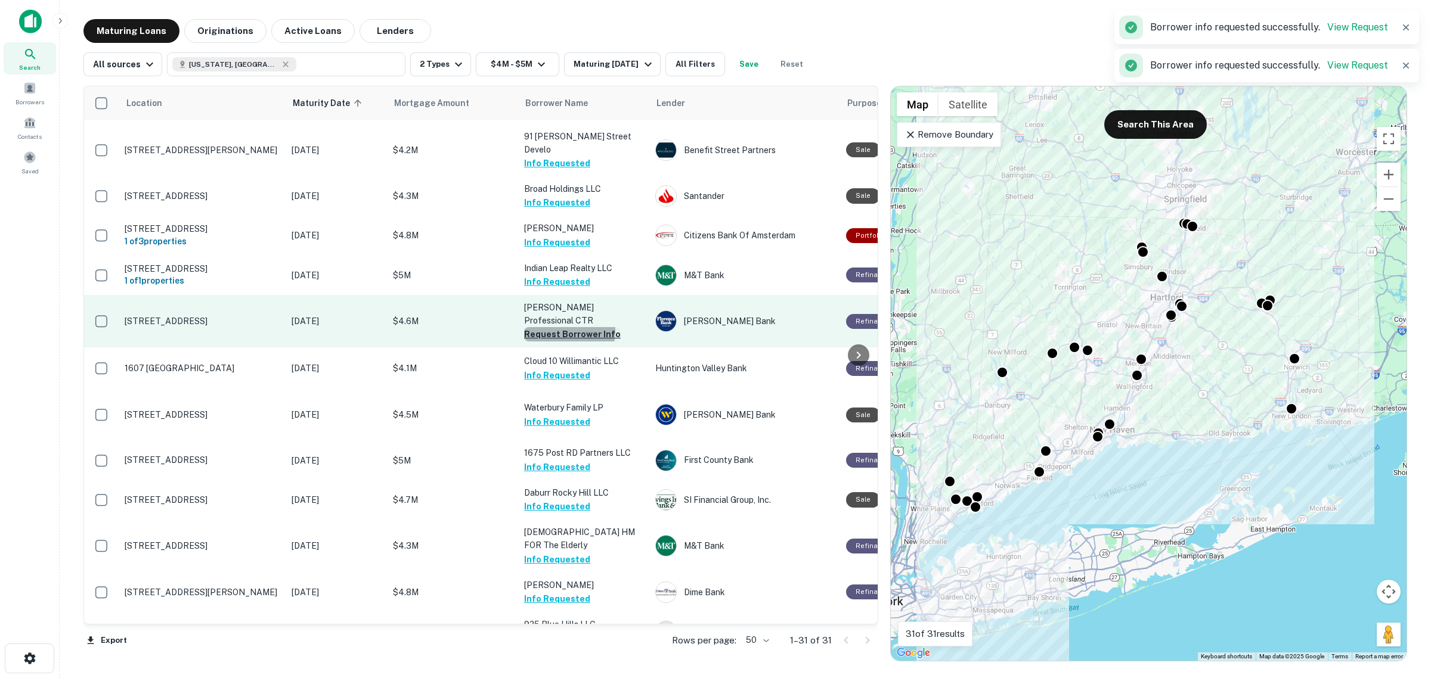
click at [538, 333] on button "Request Borrower Info" at bounding box center [572, 334] width 97 height 14
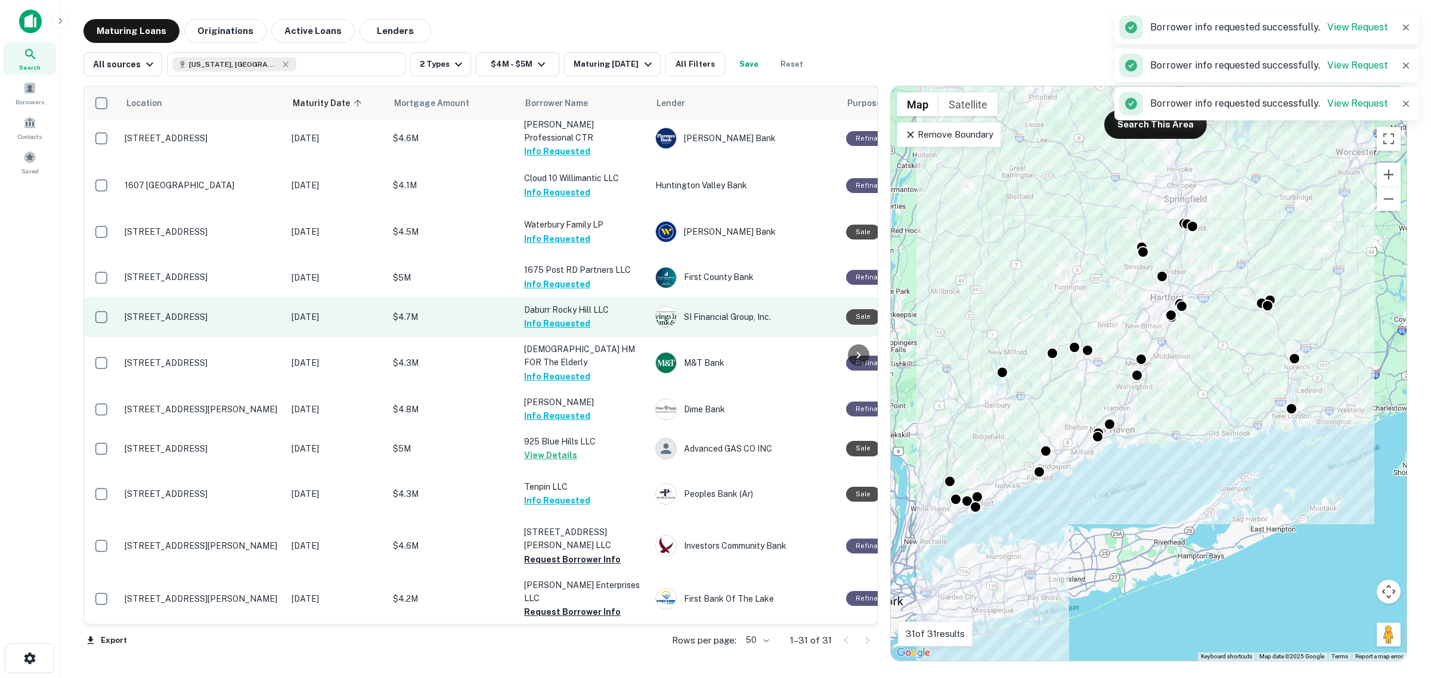
scroll to position [866, 0]
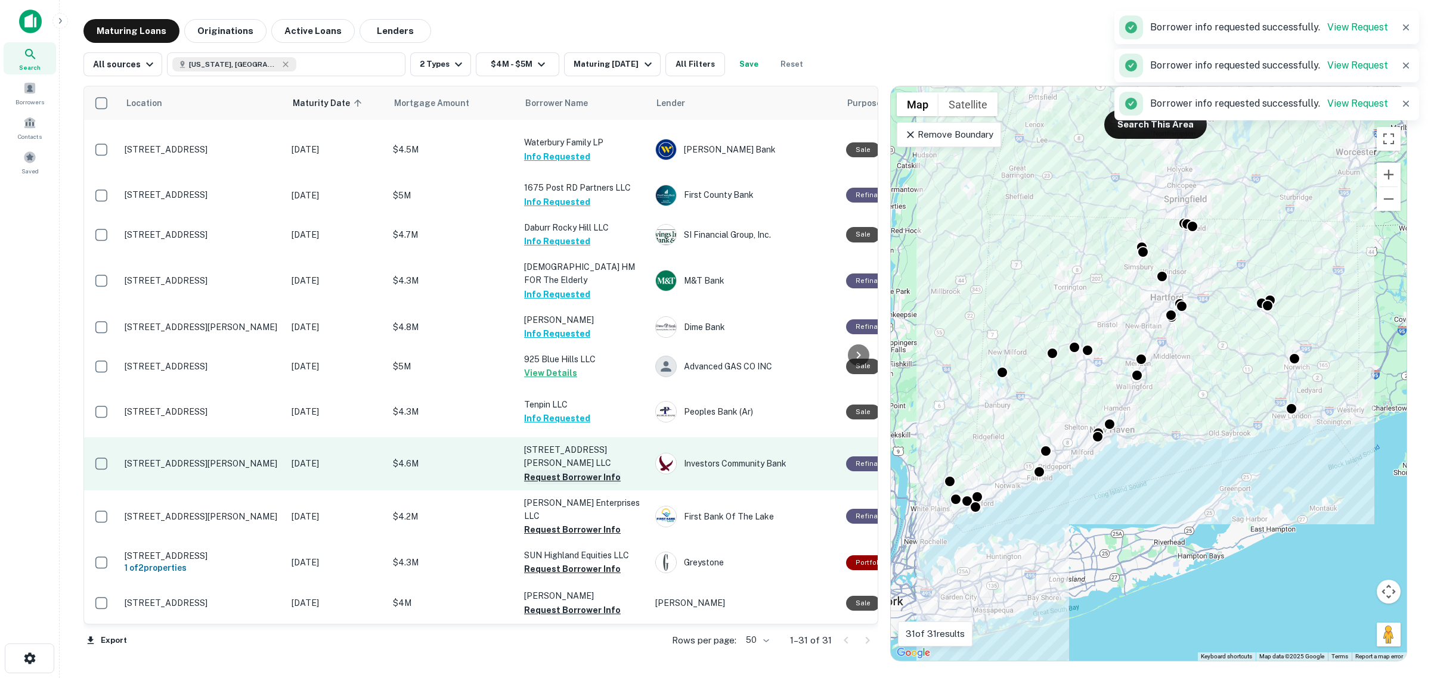
click at [564, 477] on button "Request Borrower Info" at bounding box center [572, 477] width 97 height 14
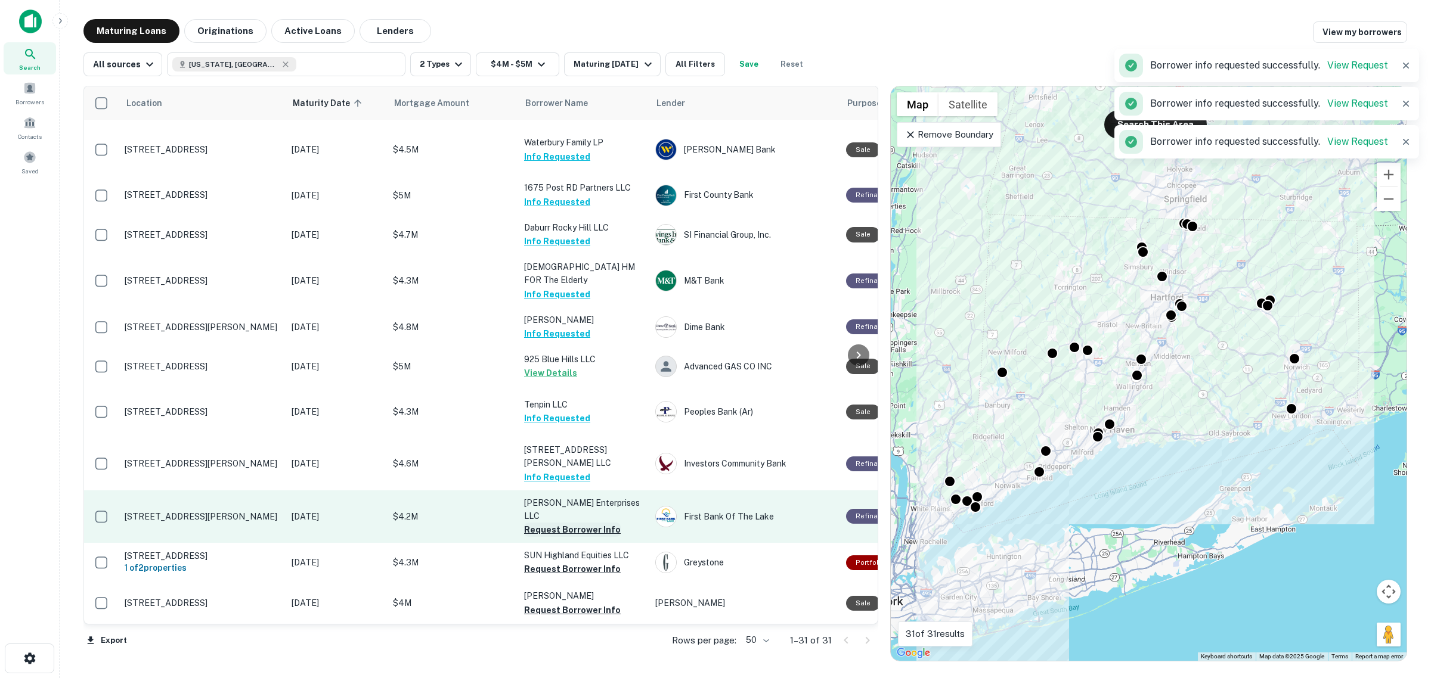
click at [570, 523] on button "Request Borrower Info" at bounding box center [572, 530] width 97 height 14
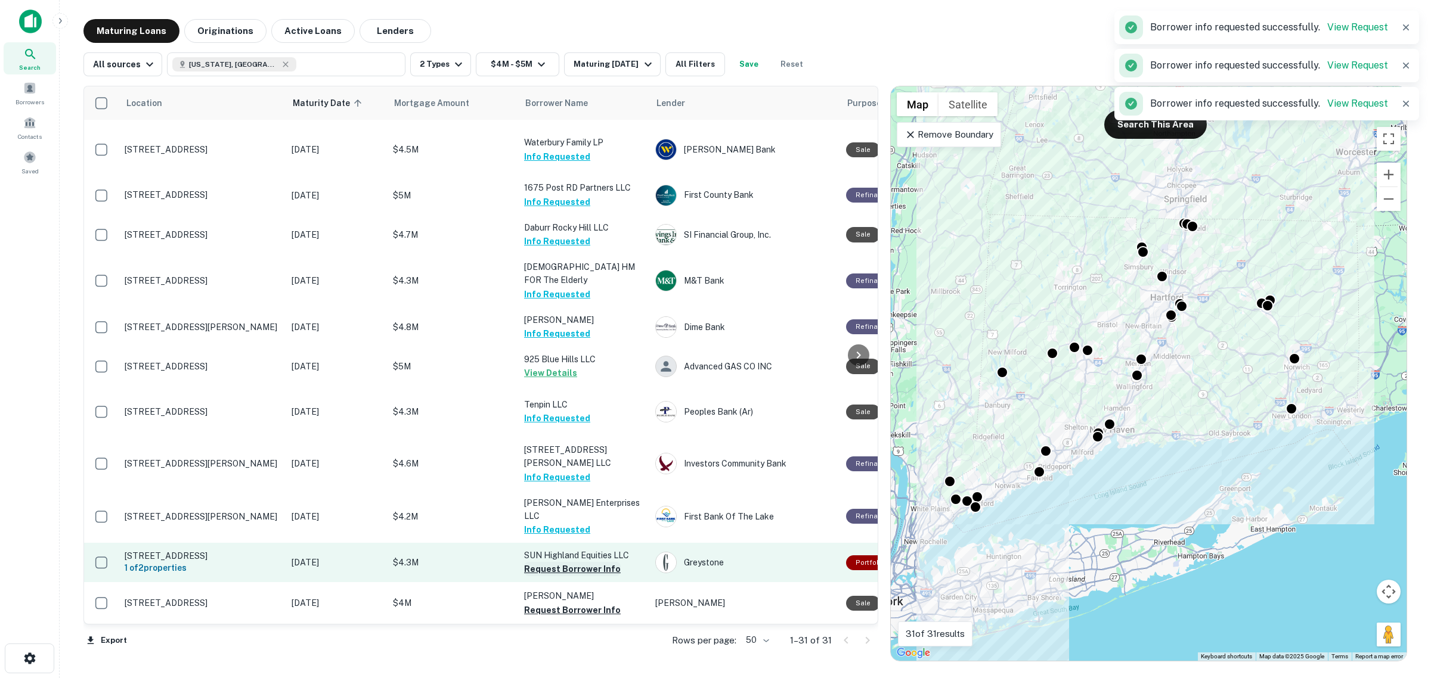
click at [569, 562] on button "Request Borrower Info" at bounding box center [572, 569] width 97 height 14
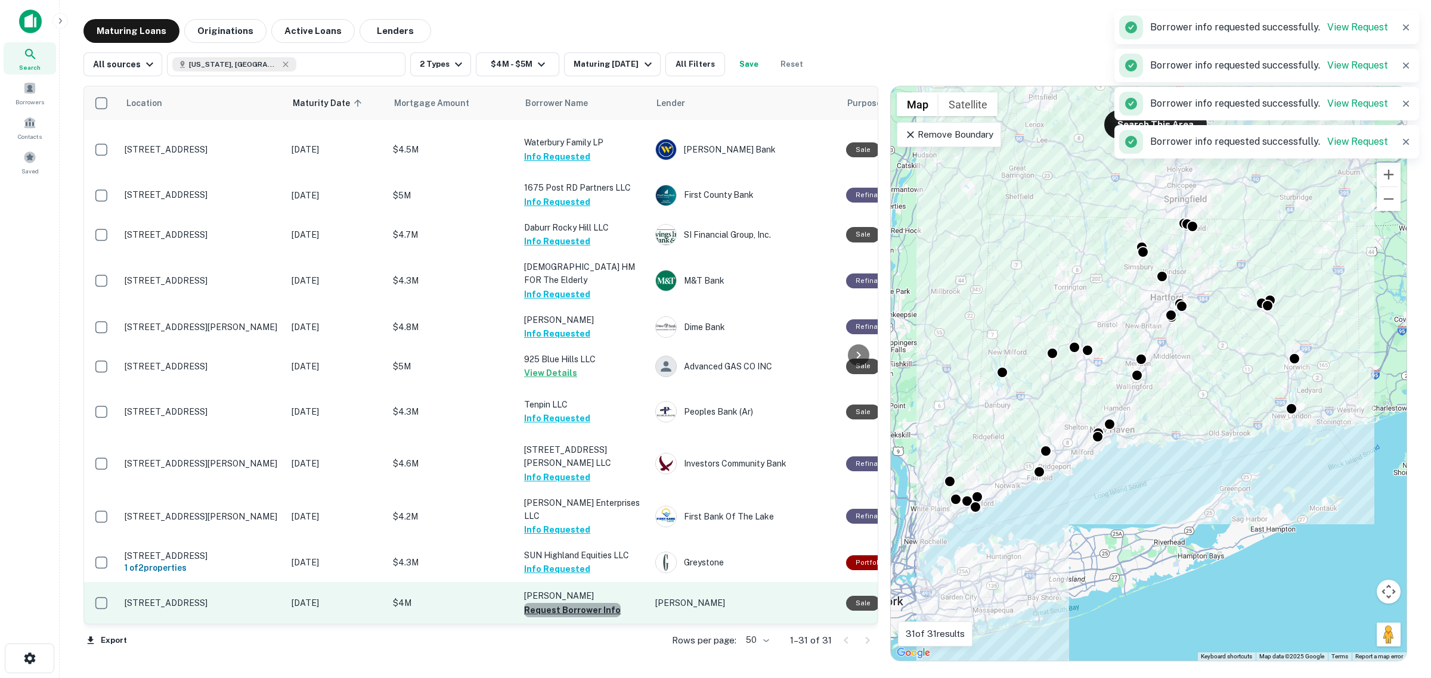
click at [572, 603] on button "Request Borrower Info" at bounding box center [572, 610] width 97 height 14
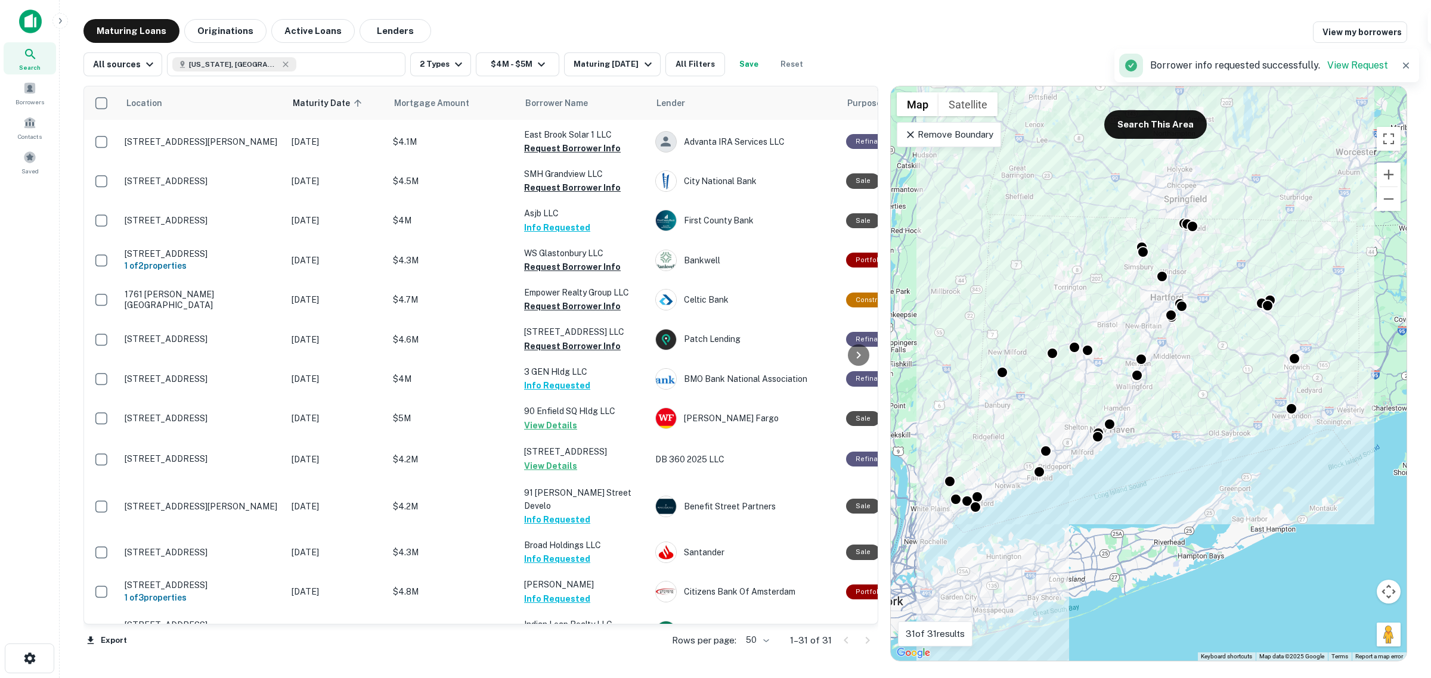
scroll to position [196, 0]
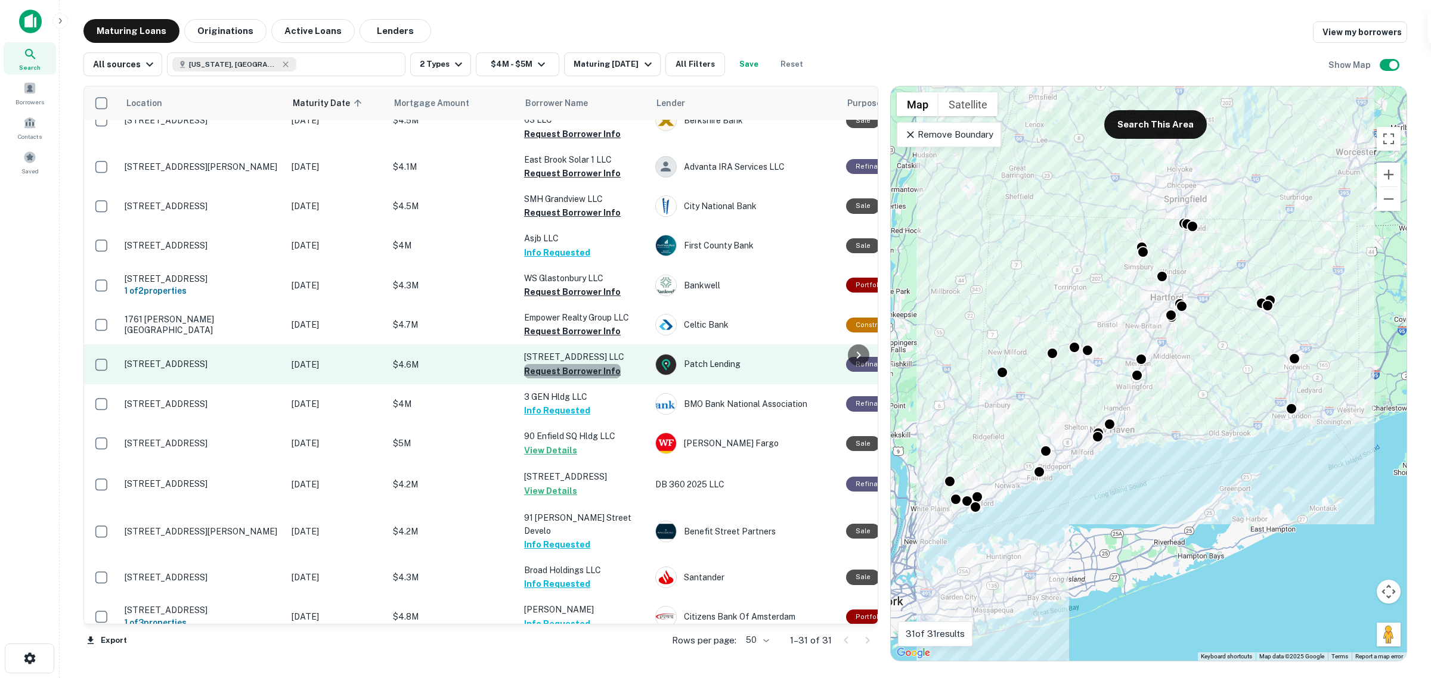
click at [585, 364] on button "Request Borrower Info" at bounding box center [572, 371] width 97 height 14
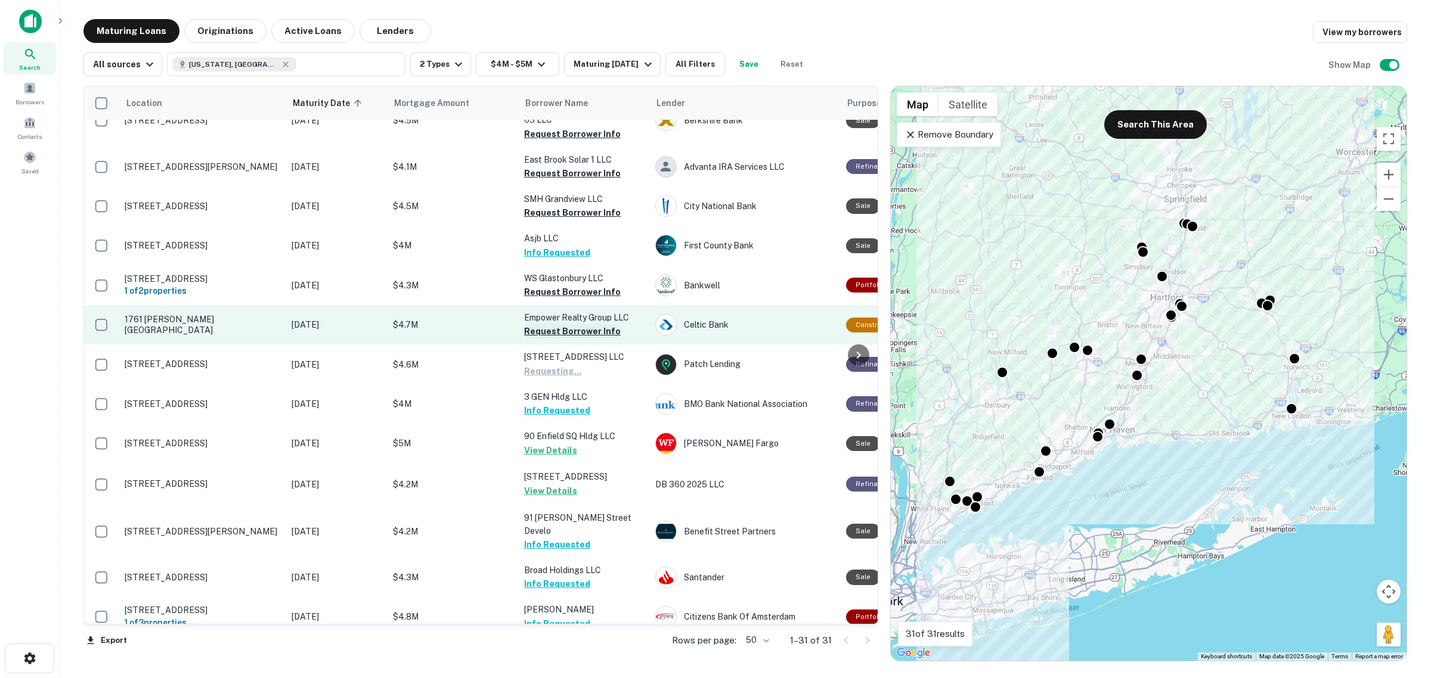
click at [586, 324] on button "Request Borrower Info" at bounding box center [572, 331] width 97 height 14
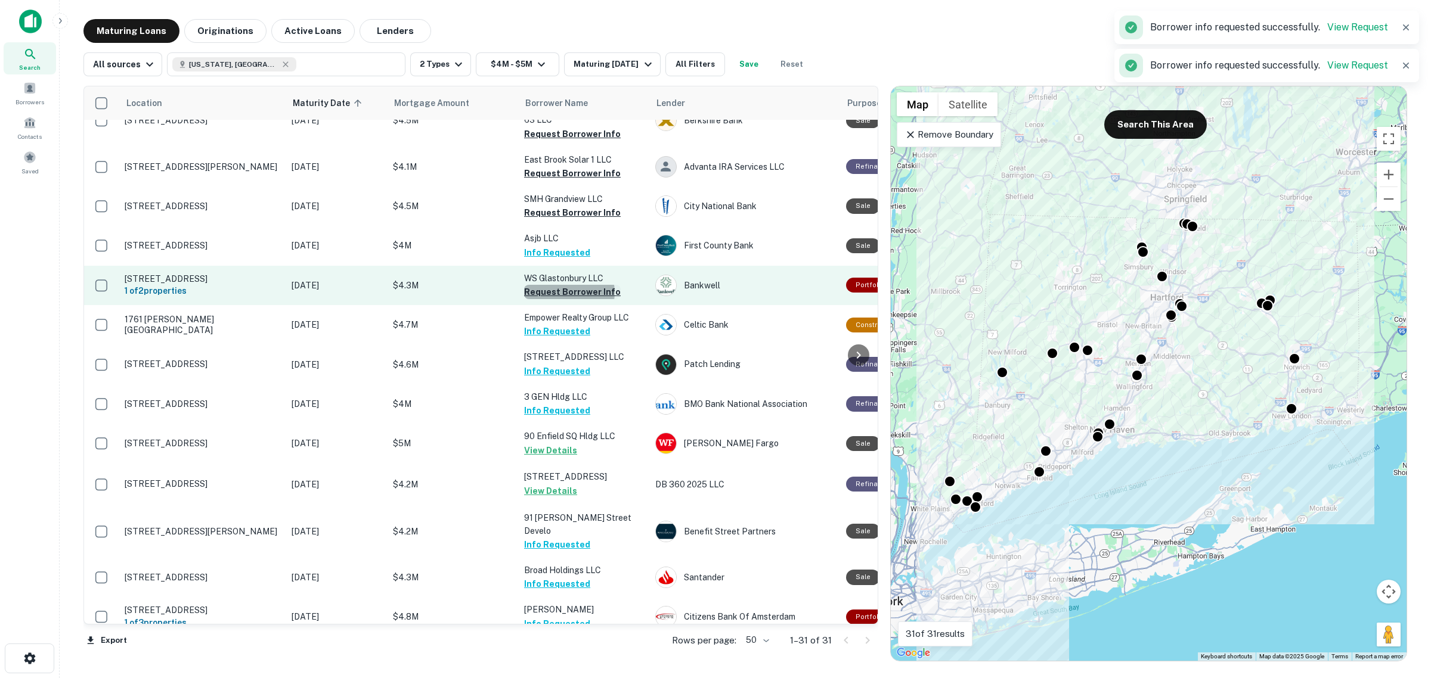
click at [567, 285] on button "Request Borrower Info" at bounding box center [572, 292] width 97 height 14
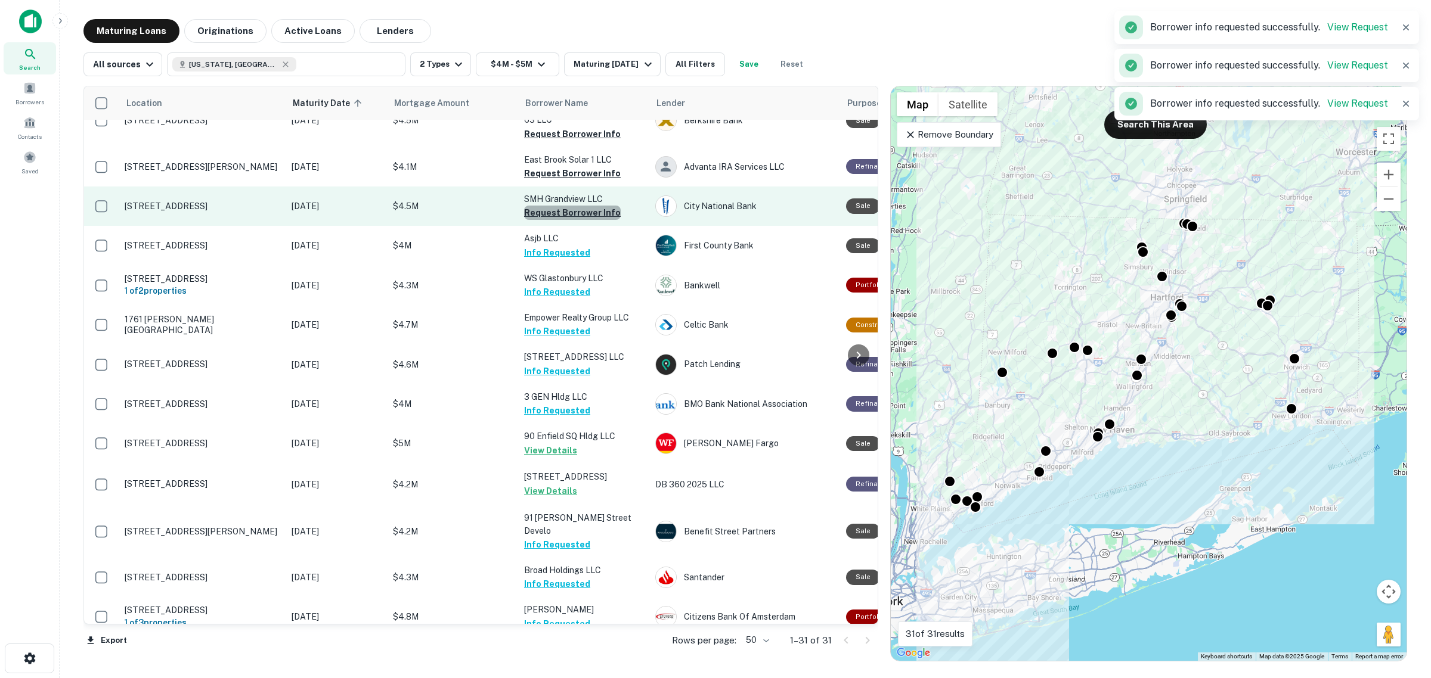
click at [579, 206] on button "Request Borrower Info" at bounding box center [572, 213] width 97 height 14
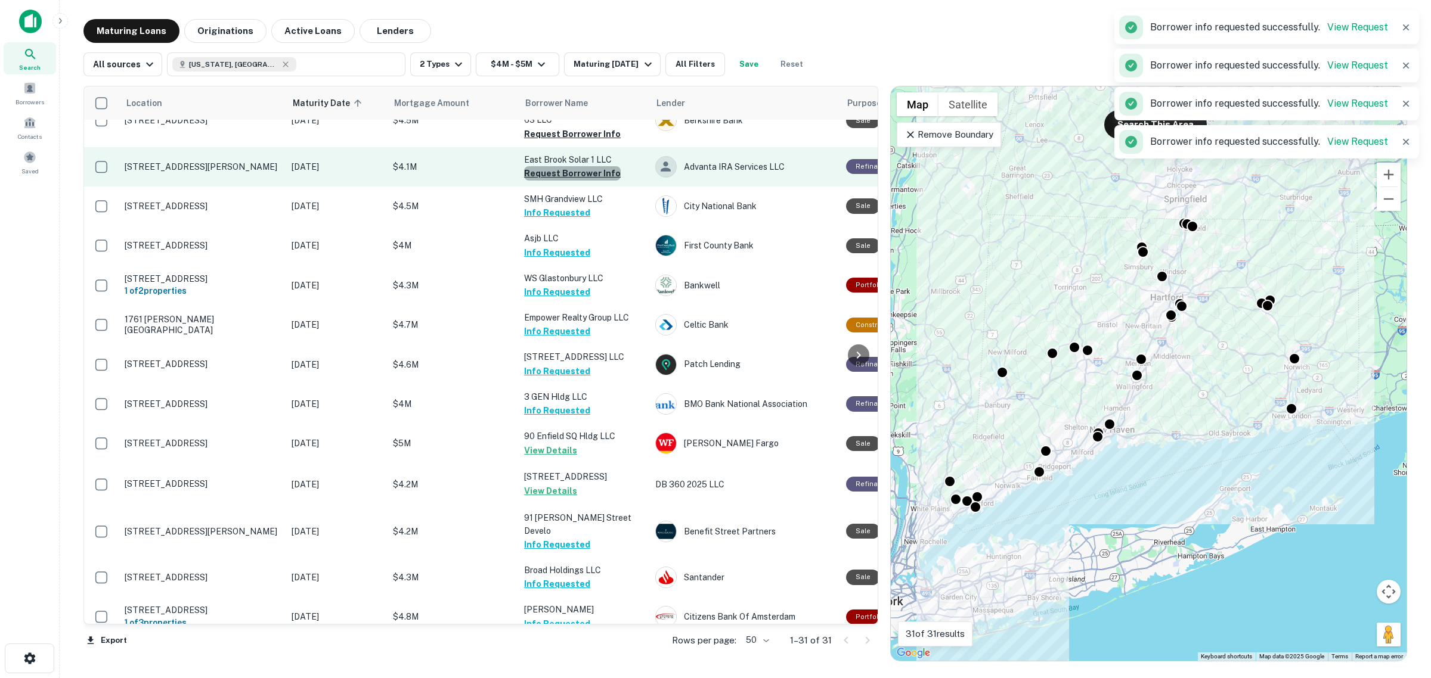
click at [580, 166] on button "Request Borrower Info" at bounding box center [572, 173] width 97 height 14
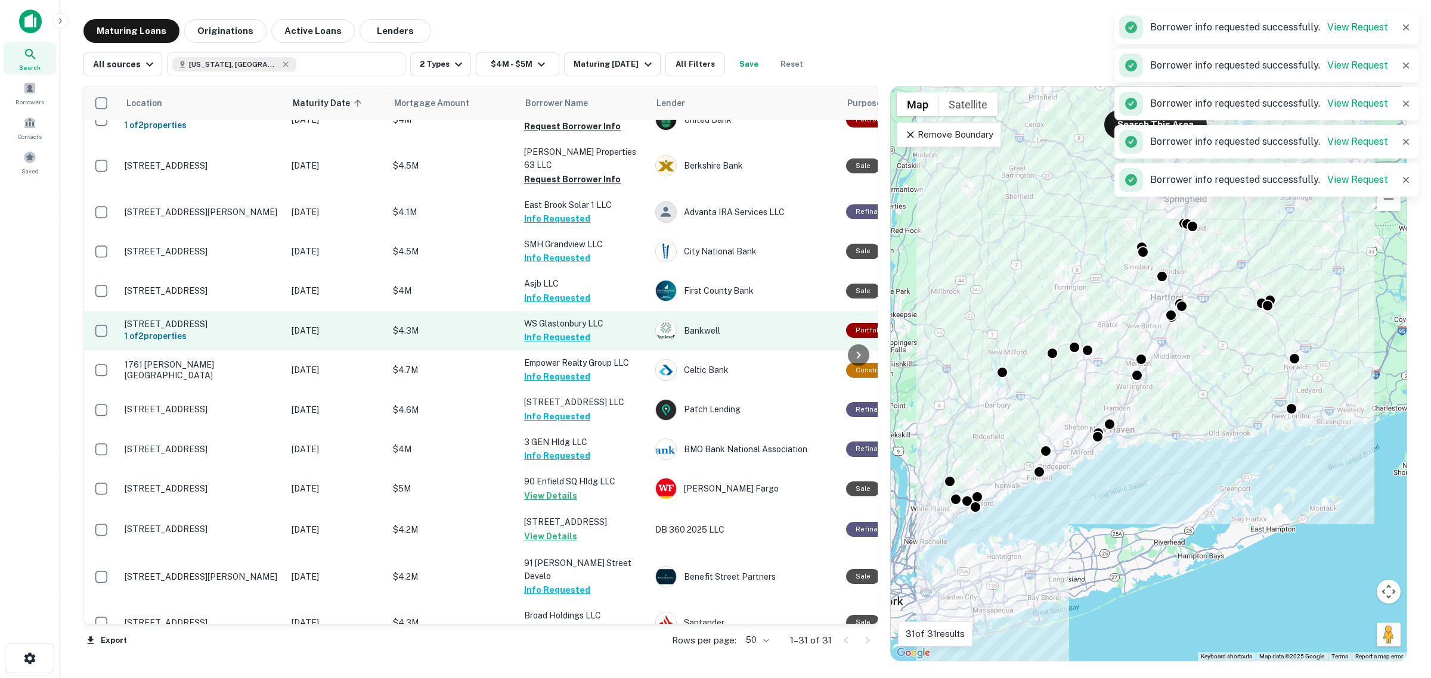
scroll to position [46, 0]
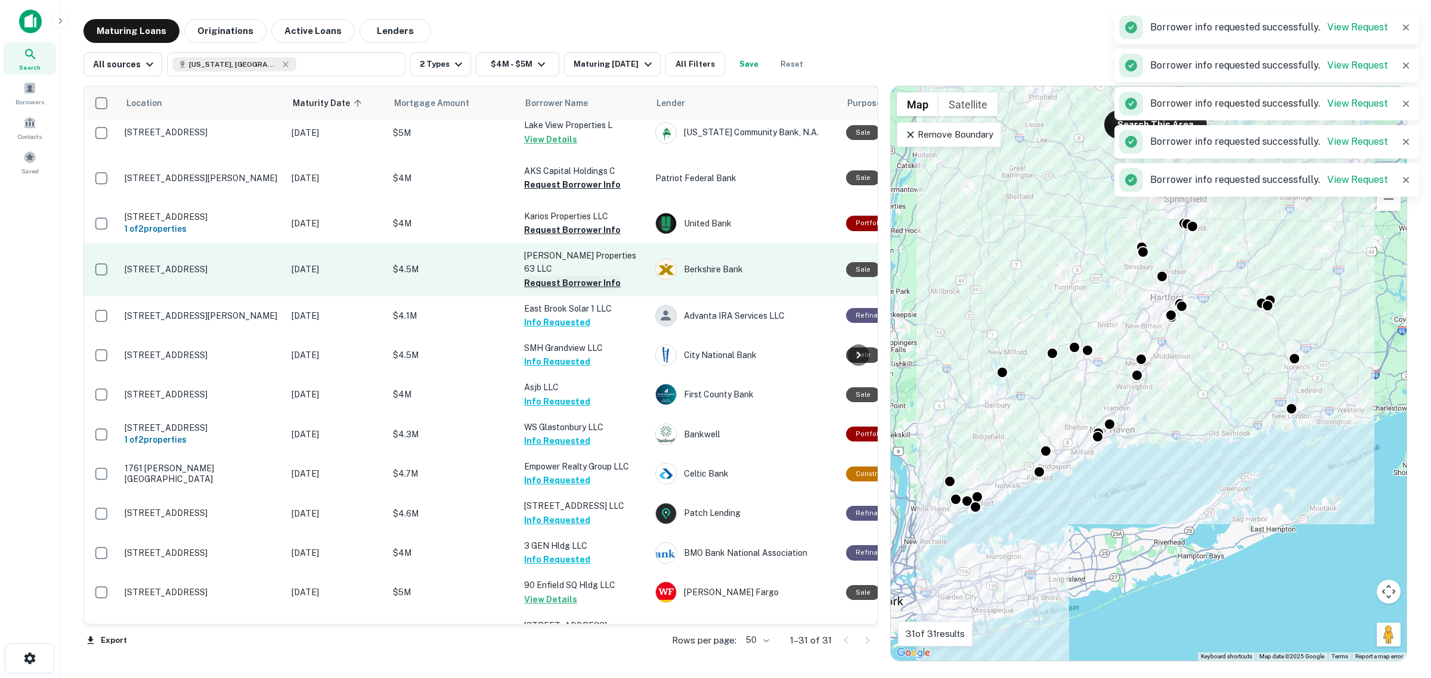
click at [574, 276] on button "Request Borrower Info" at bounding box center [572, 283] width 97 height 14
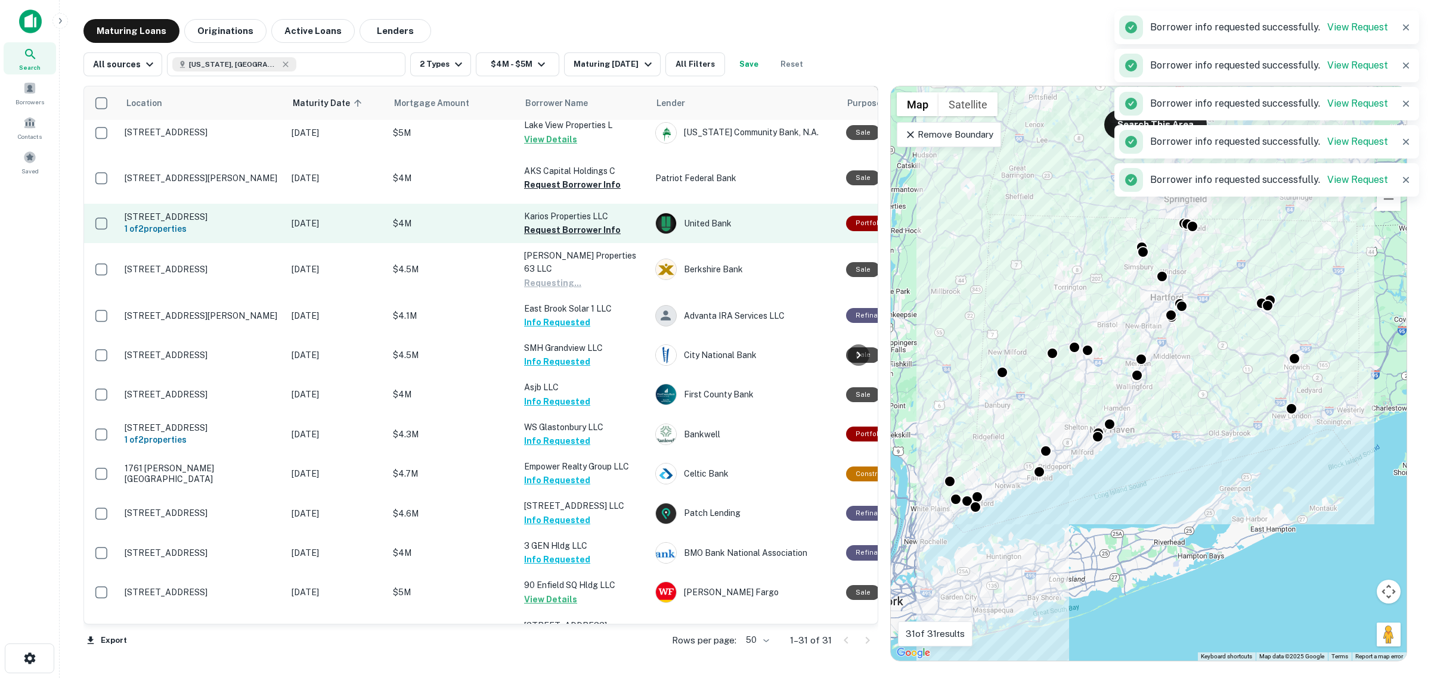
click at [580, 221] on p "Karios Properties LLC" at bounding box center [583, 216] width 119 height 13
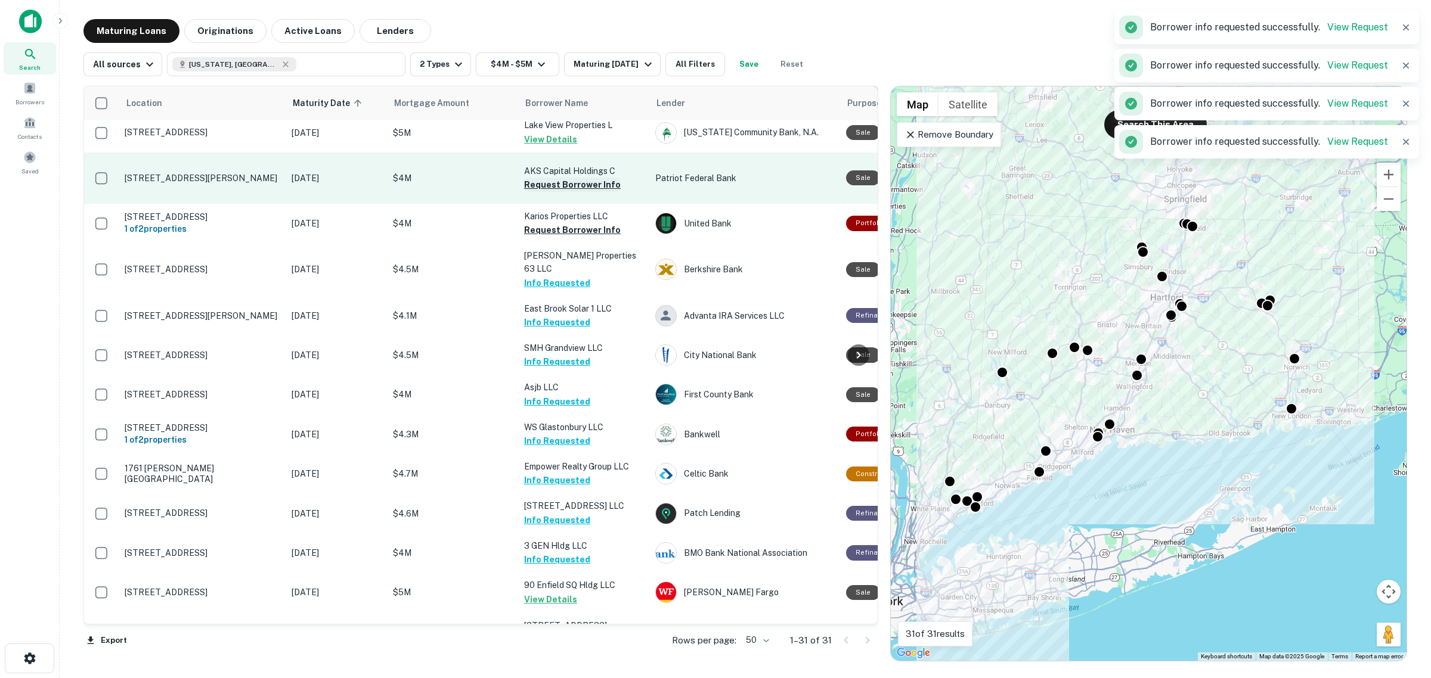
click at [579, 183] on button "Request Borrower Info" at bounding box center [572, 185] width 97 height 14
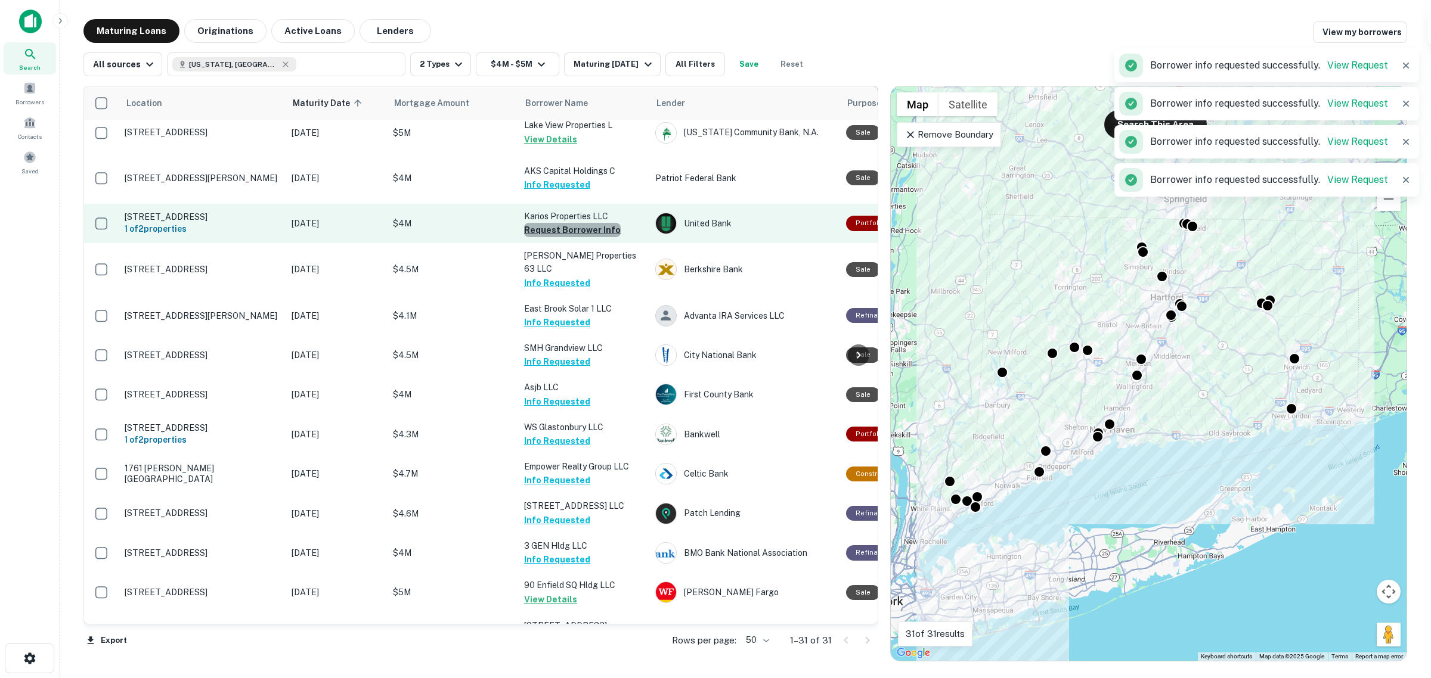
click at [586, 225] on button "Request Borrower Info" at bounding box center [572, 230] width 97 height 14
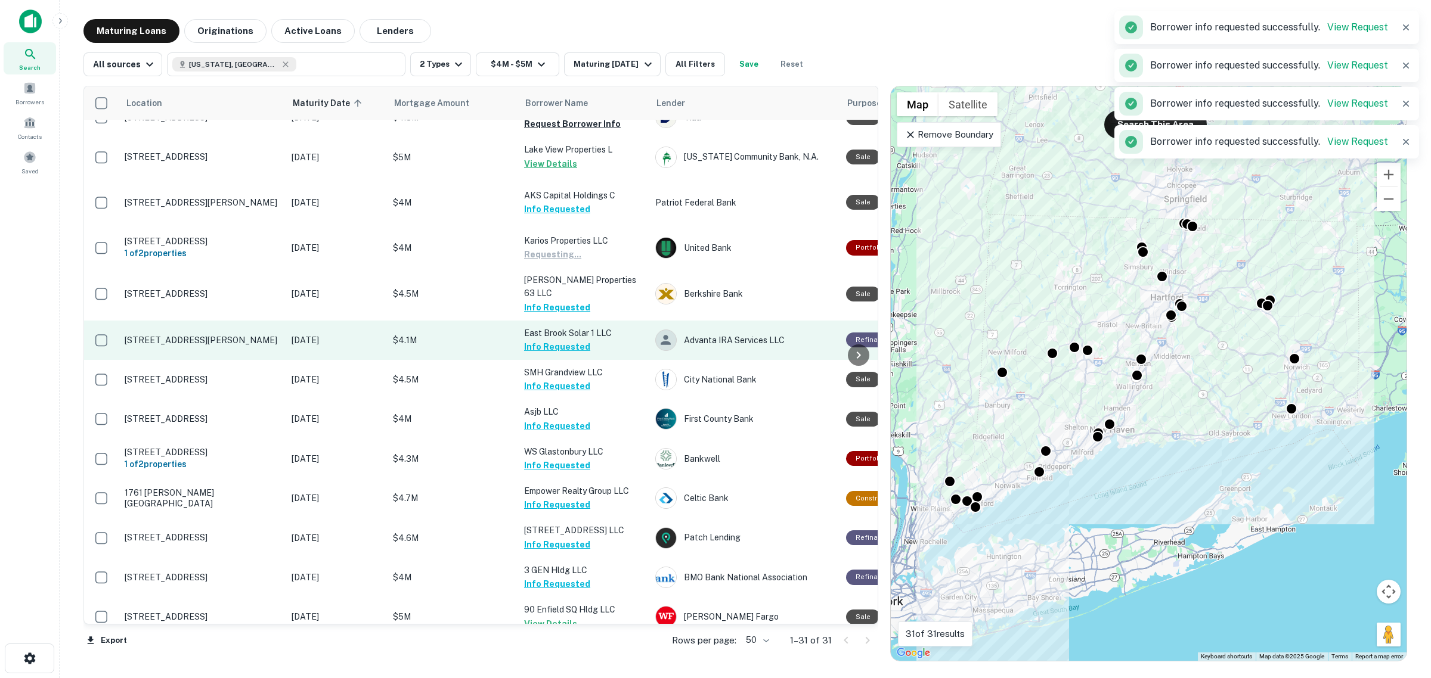
scroll to position [0, 0]
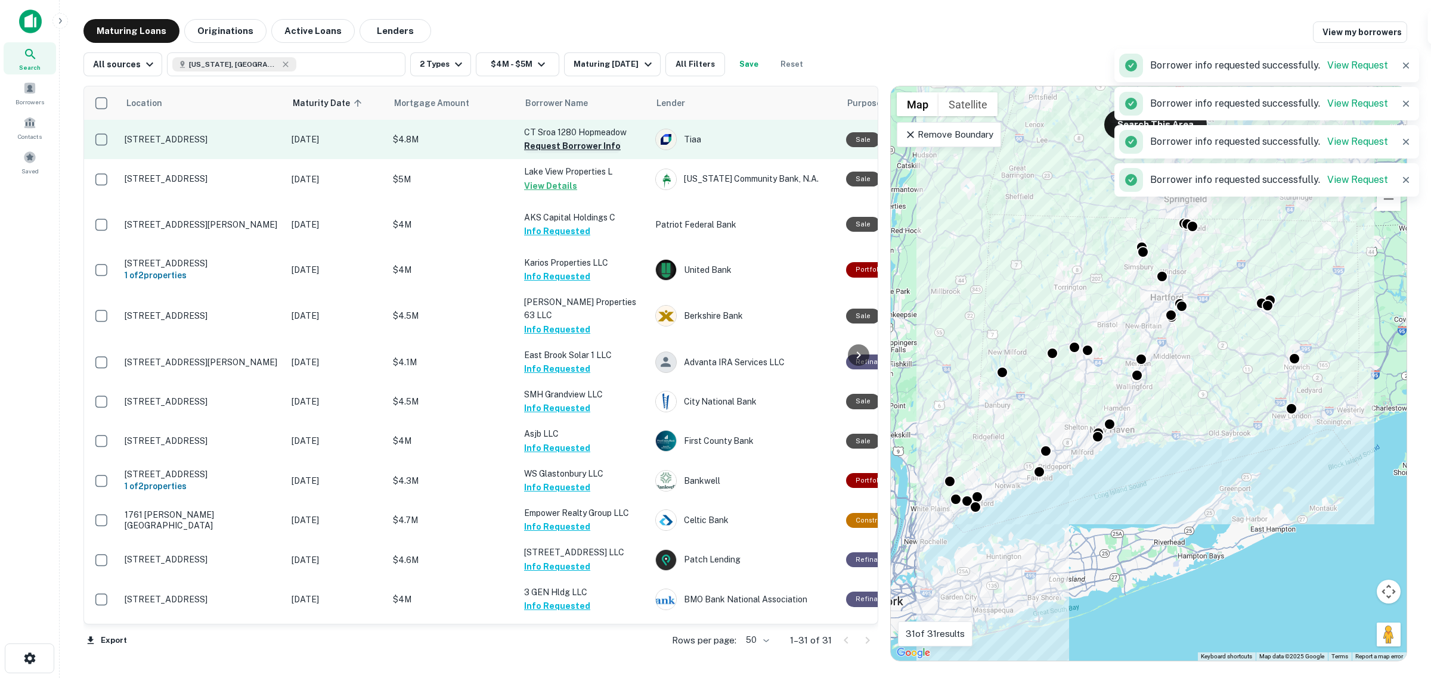
click at [573, 150] on button "Request Borrower Info" at bounding box center [572, 146] width 97 height 14
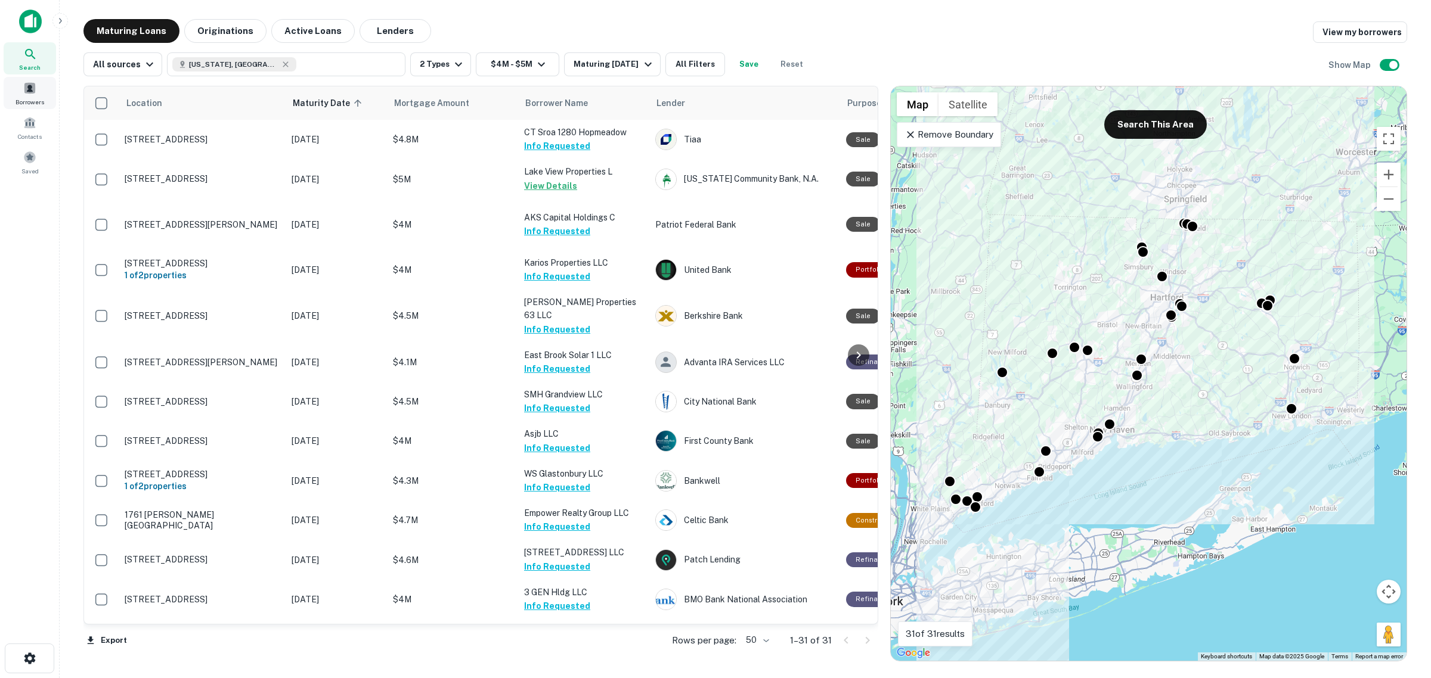
click at [31, 90] on span at bounding box center [29, 88] width 13 height 13
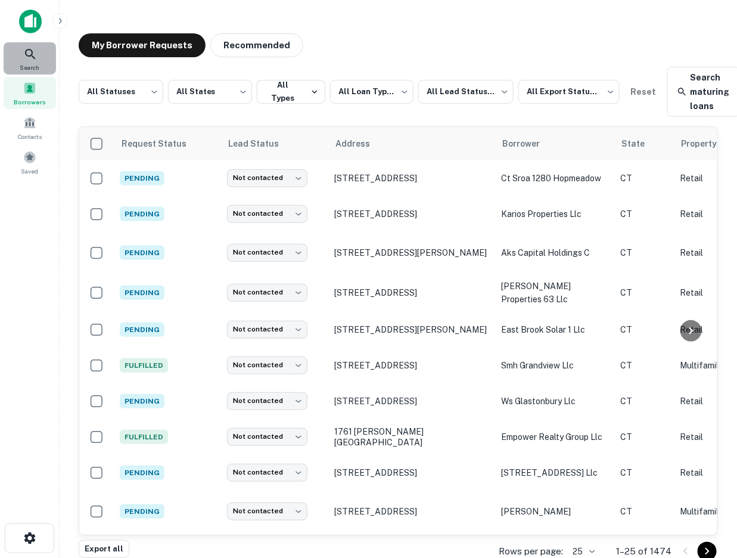
click at [27, 58] on icon at bounding box center [30, 54] width 14 height 14
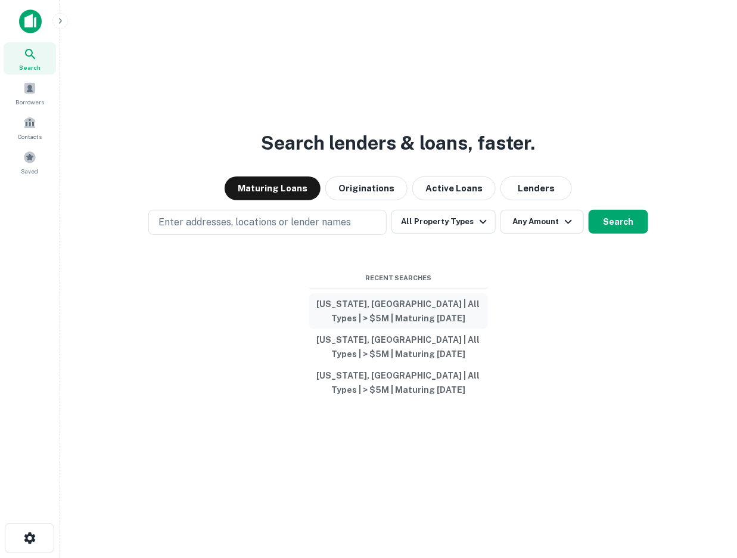
click at [383, 308] on button "[US_STATE], [GEOGRAPHIC_DATA] | All Types | > $5M | Maturing [DATE]" at bounding box center [398, 311] width 179 height 36
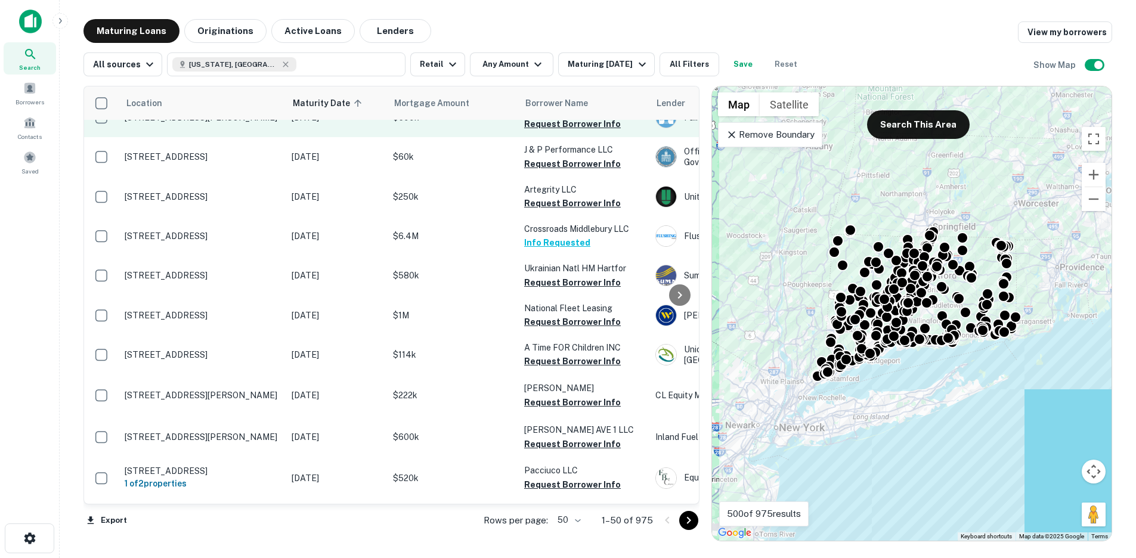
scroll to position [671, 0]
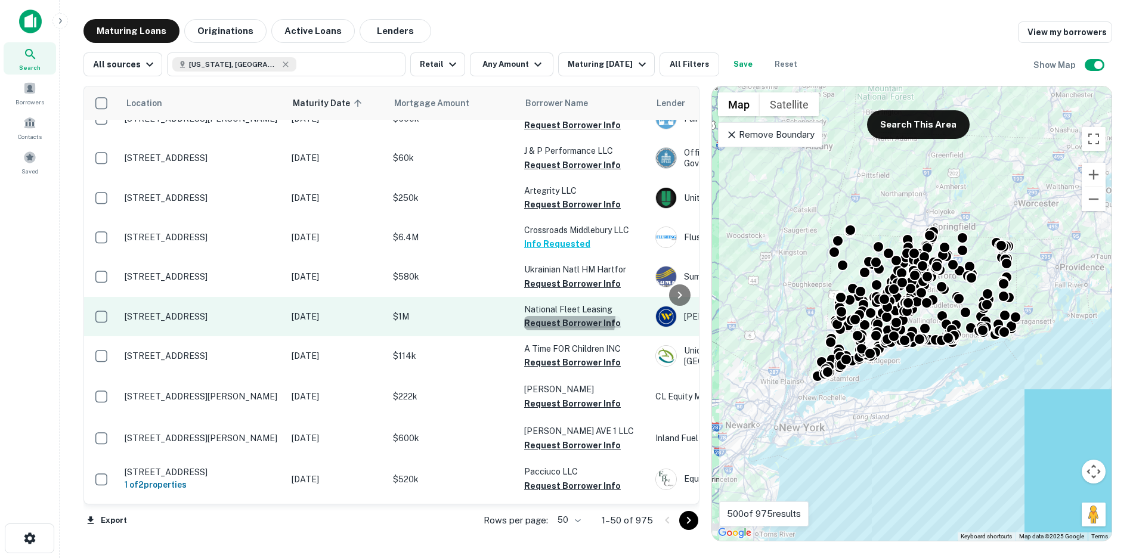
click at [553, 330] on button "Request Borrower Info" at bounding box center [572, 323] width 97 height 14
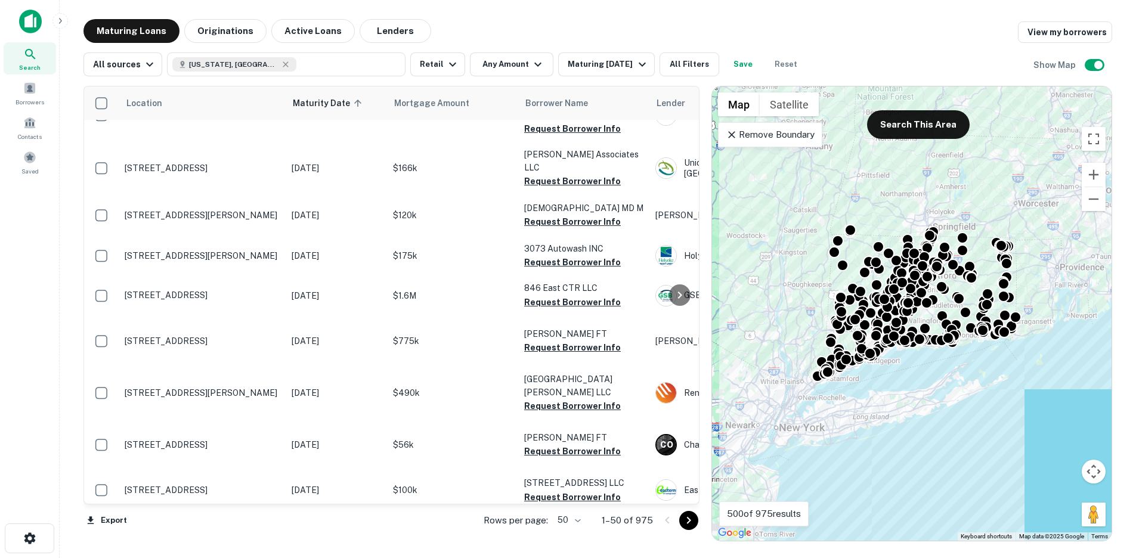
scroll to position [1267, 0]
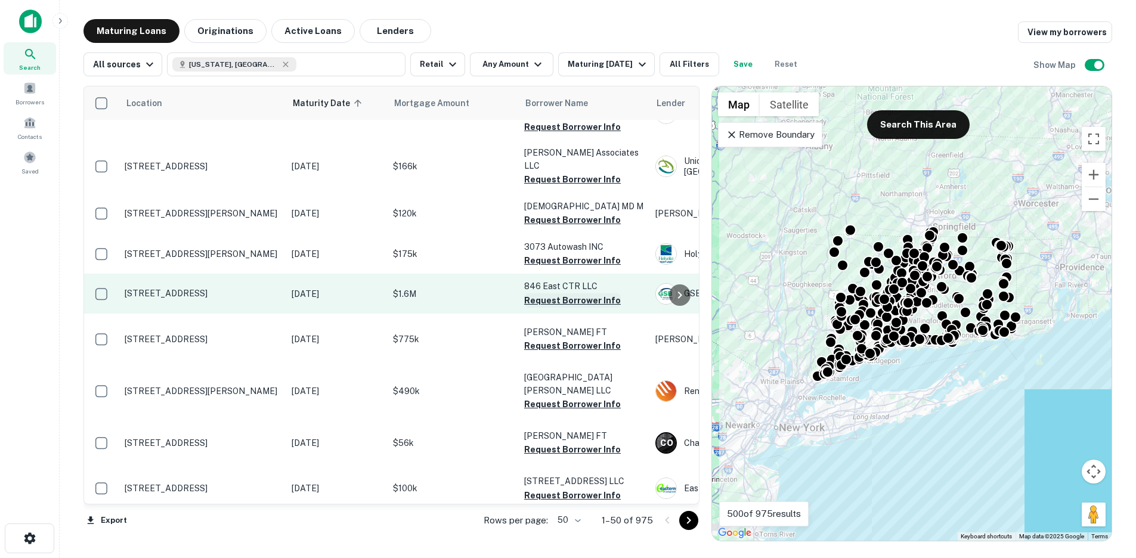
click at [576, 308] on button "Request Borrower Info" at bounding box center [572, 300] width 97 height 14
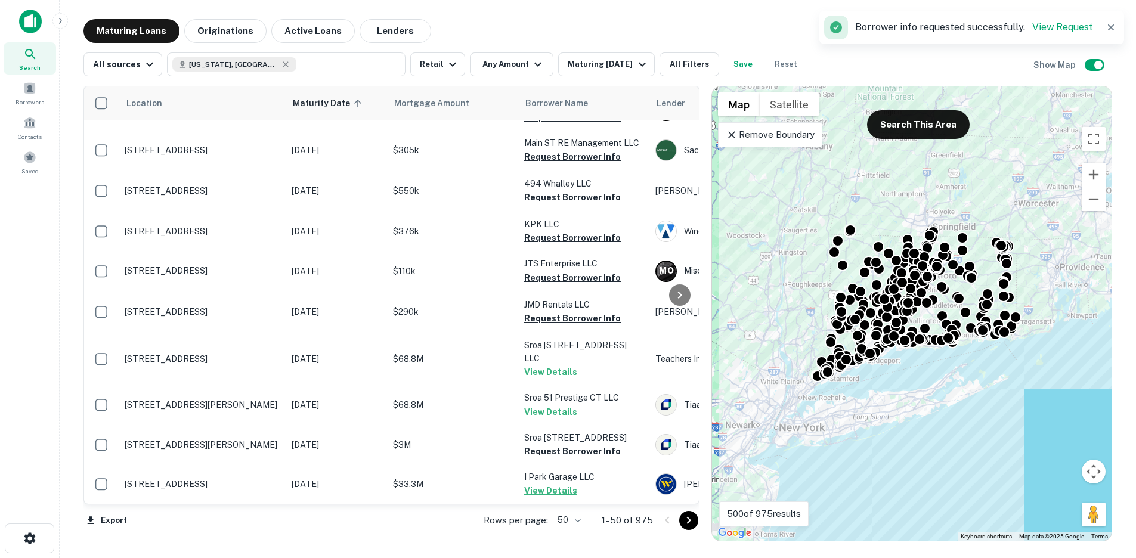
scroll to position [1785, 0]
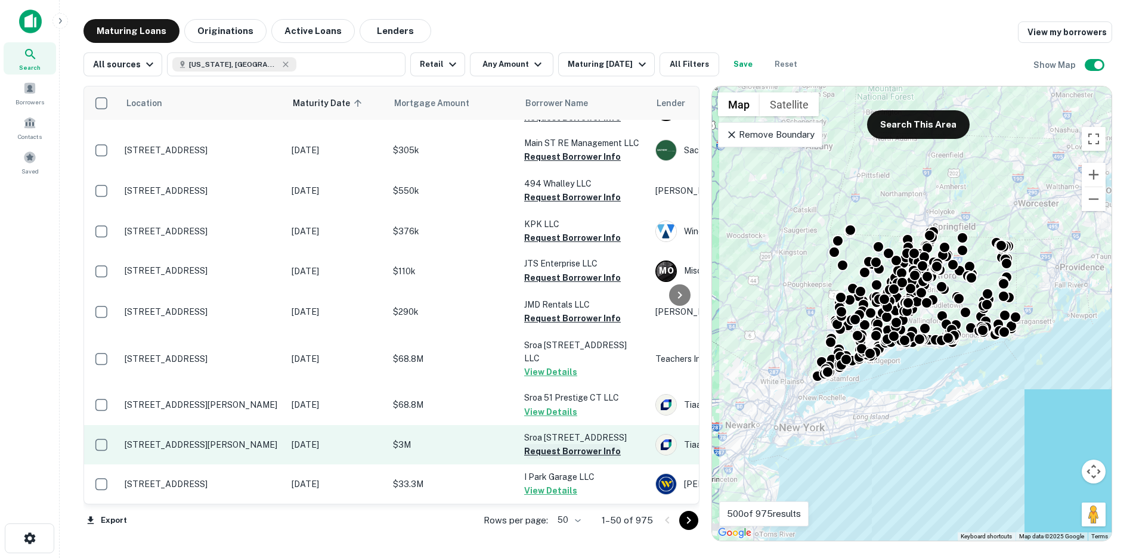
click at [566, 444] on button "Request Borrower Info" at bounding box center [572, 451] width 97 height 14
click at [600, 444] on button "Request Borrower Info" at bounding box center [572, 451] width 97 height 14
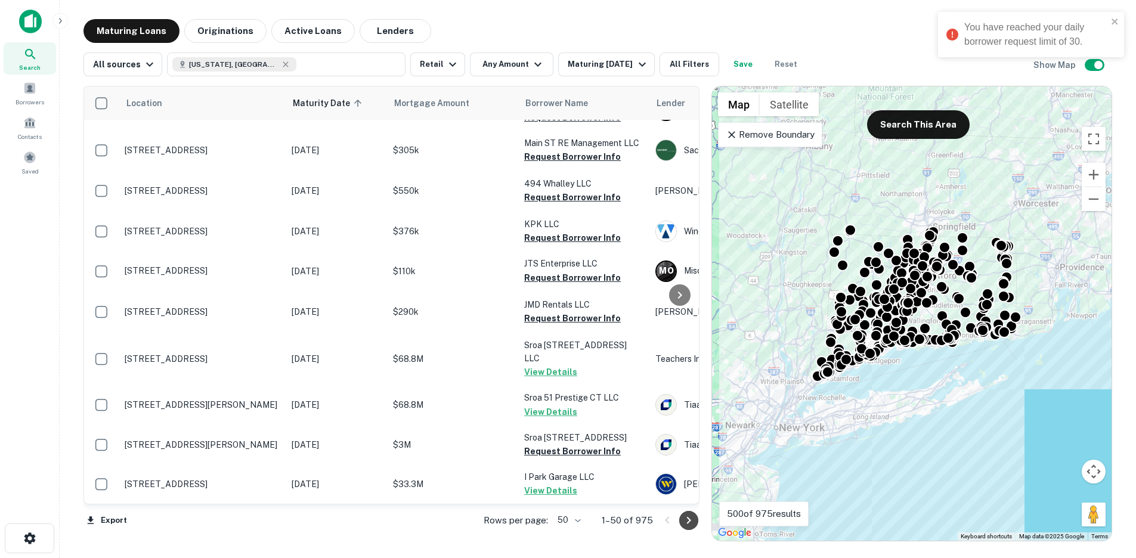
click at [683, 517] on icon "Go to next page" at bounding box center [688, 520] width 14 height 14
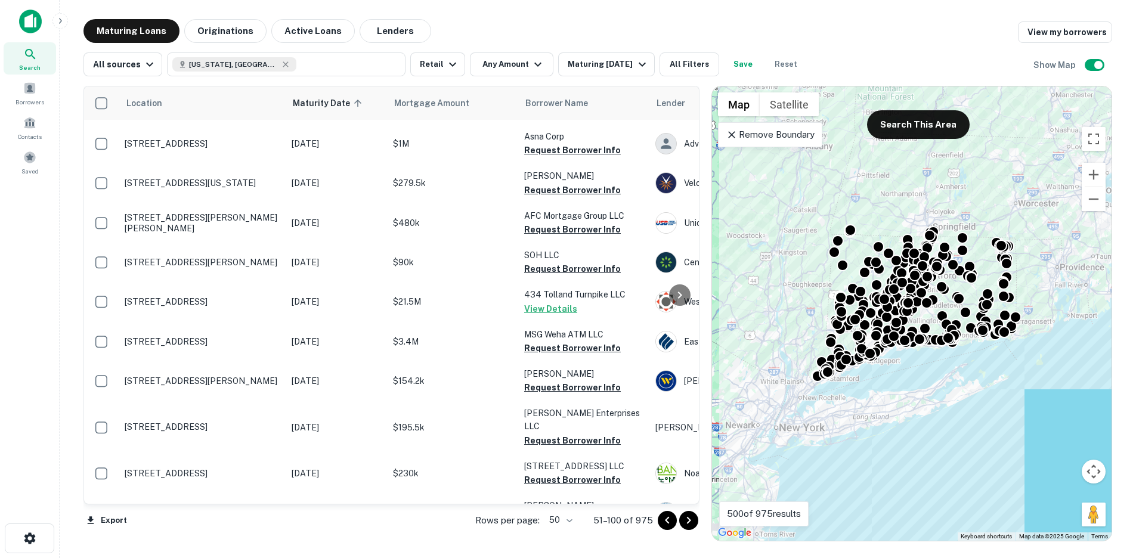
scroll to position [522, 0]
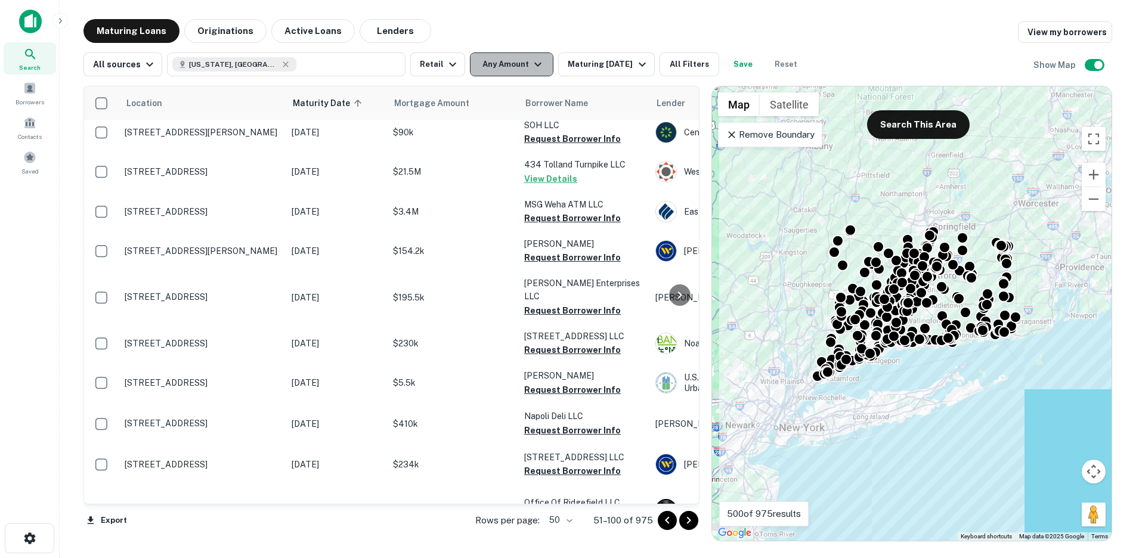
click at [505, 60] on button "Any Amount" at bounding box center [511, 64] width 83 height 24
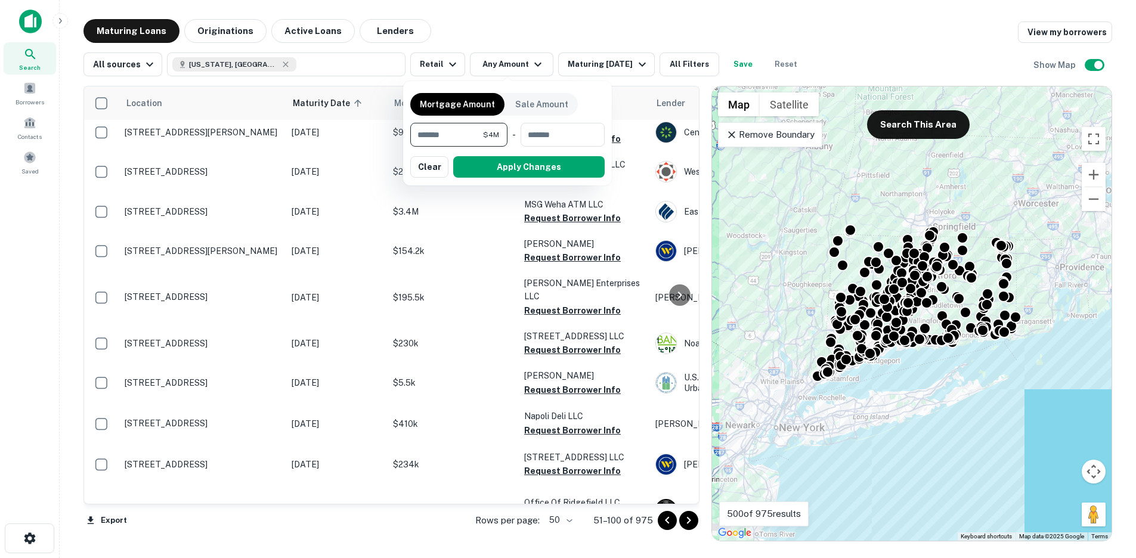
type input "*******"
click at [513, 185] on div "Mortgage Amount Sale Amount ******* $4M ​ - ​ Apply Changes Clear" at bounding box center [507, 133] width 209 height 104
click at [511, 168] on button "Apply Changes" at bounding box center [528, 166] width 151 height 21
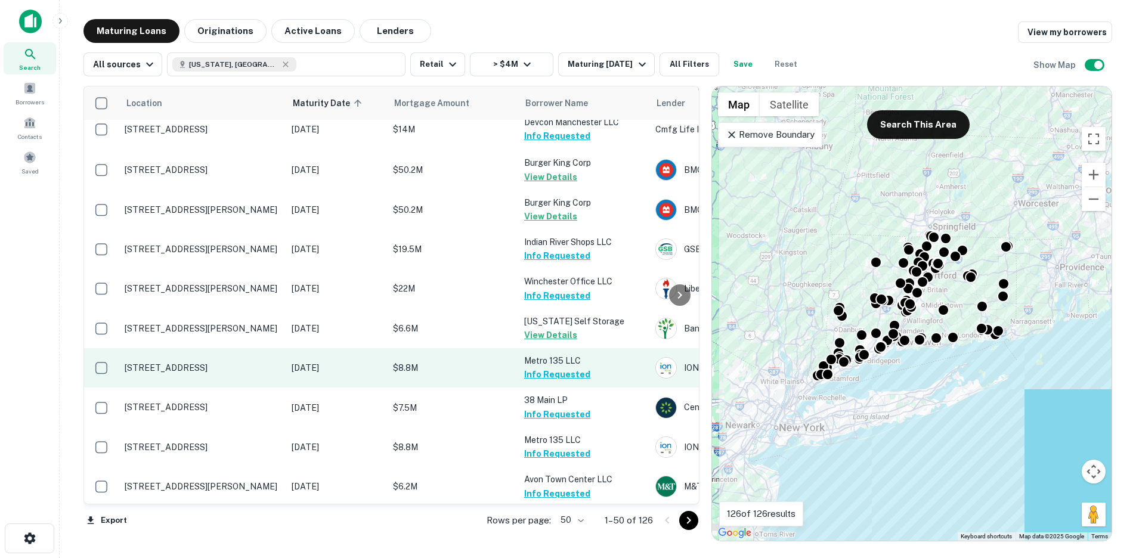
scroll to position [1623, 0]
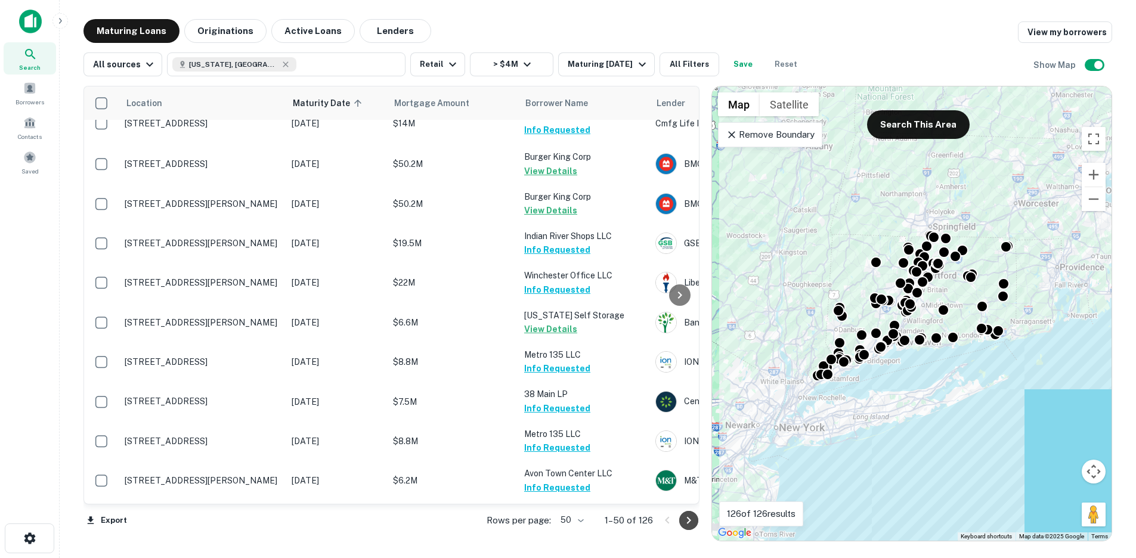
click at [683, 526] on icon "Go to next page" at bounding box center [688, 520] width 14 height 14
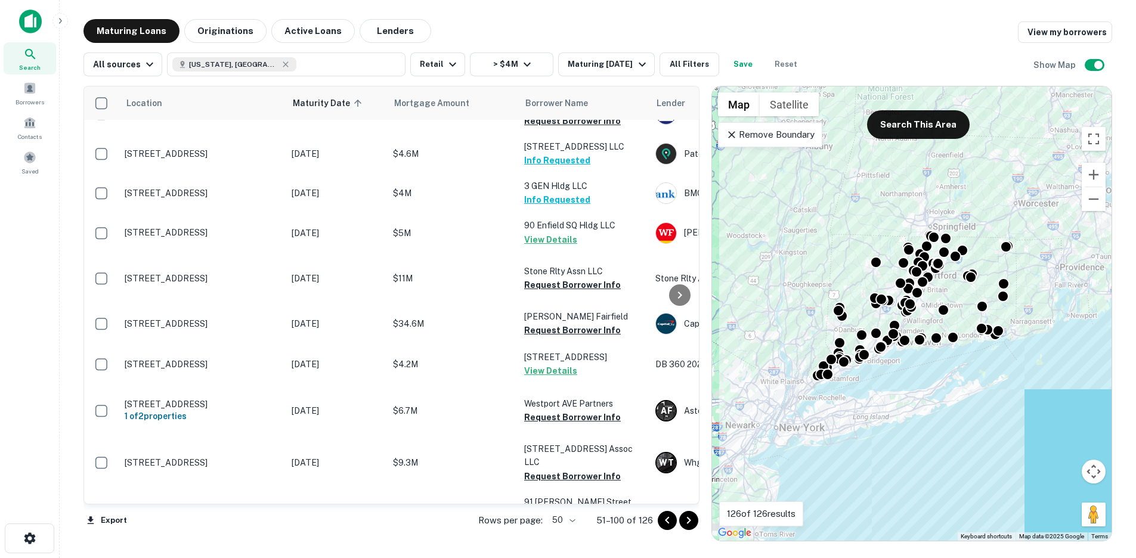
scroll to position [287, 0]
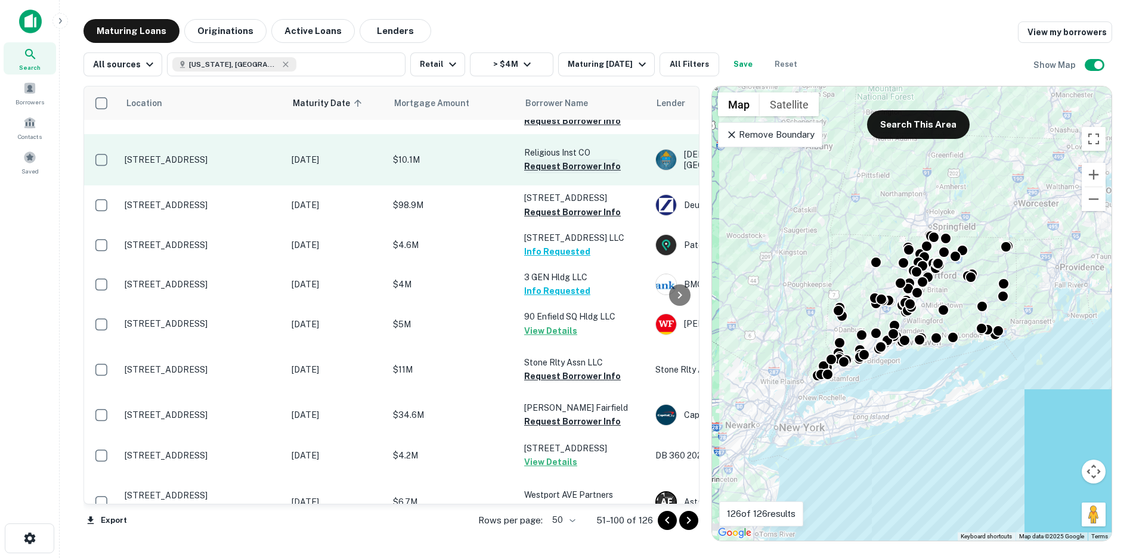
click at [556, 172] on button "Request Borrower Info" at bounding box center [572, 166] width 97 height 14
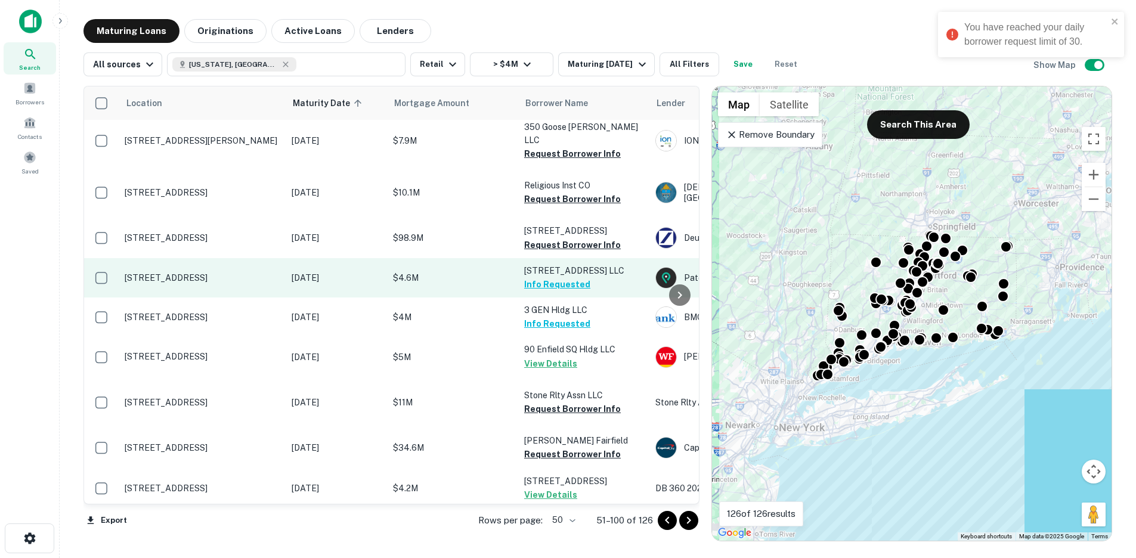
scroll to position [213, 0]
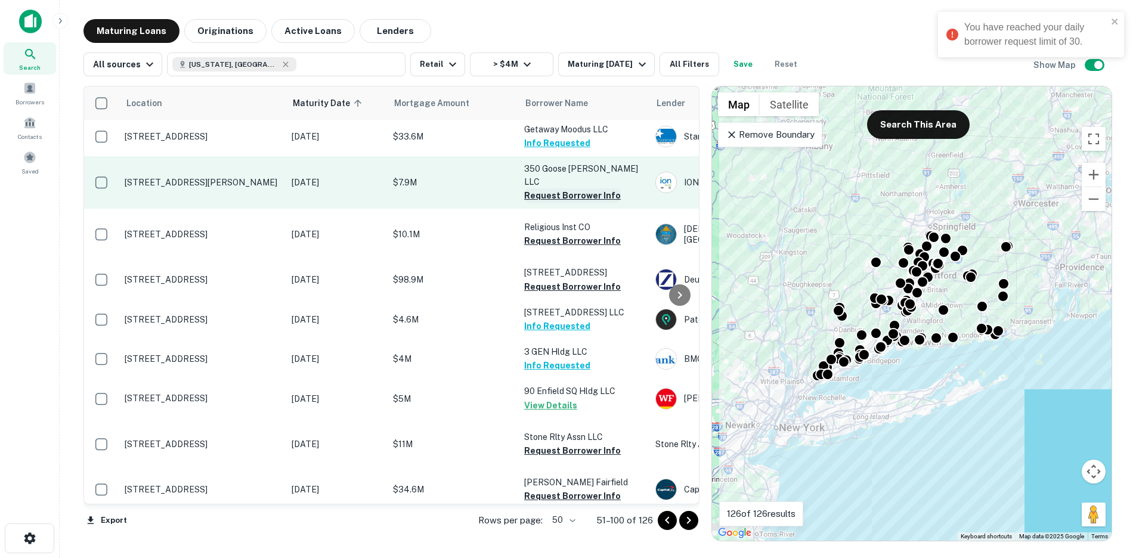
click at [557, 201] on button "Request Borrower Info" at bounding box center [572, 195] width 97 height 14
